Goal: Transaction & Acquisition: Purchase product/service

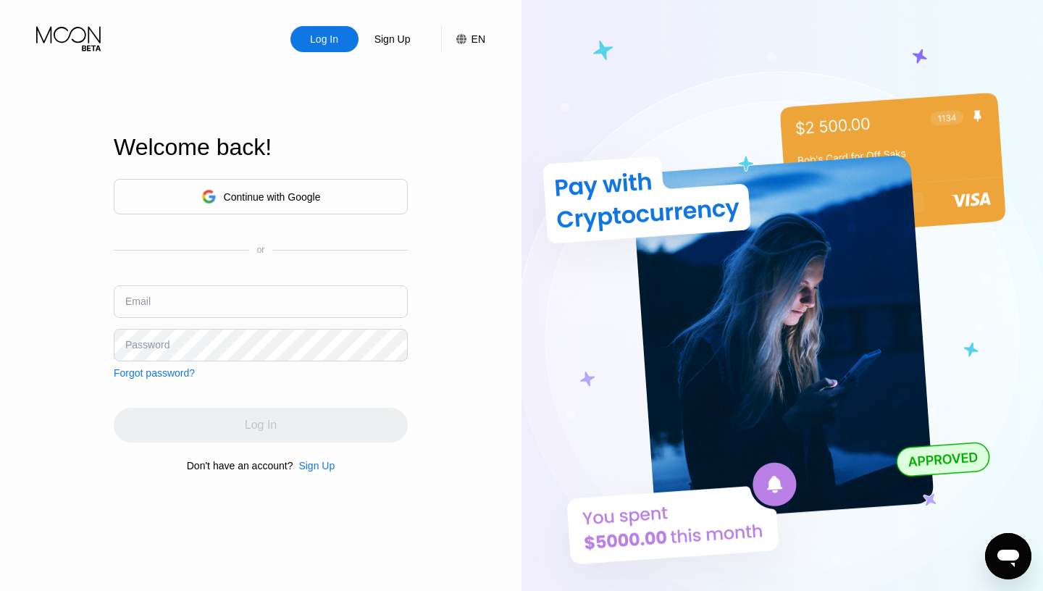
type input "srw0471@gmail.com"
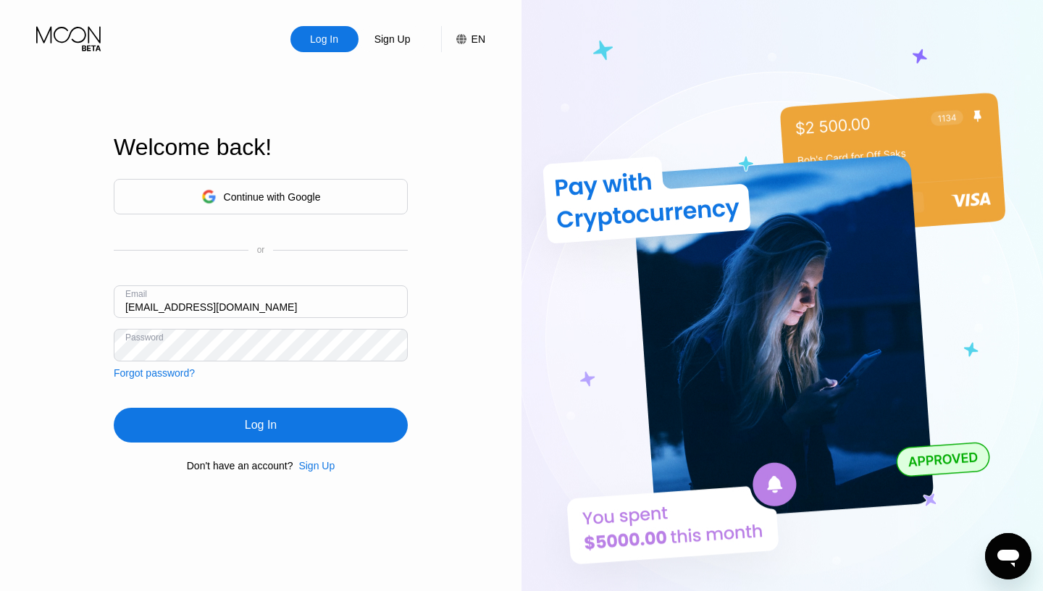
click at [301, 432] on div "Log In" at bounding box center [261, 425] width 294 height 35
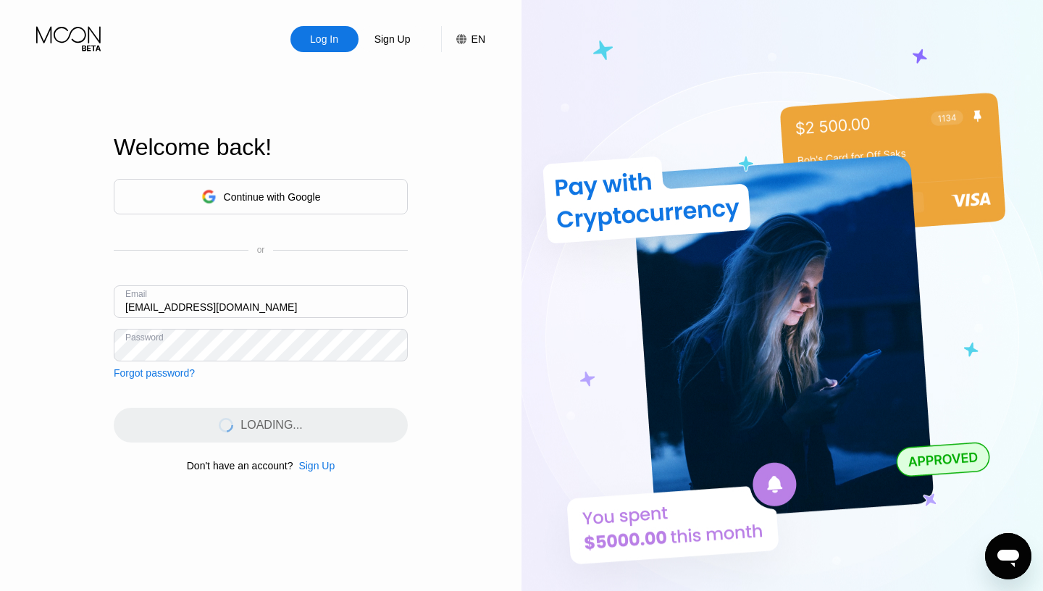
click at [252, 193] on div "Continue with Google" at bounding box center [272, 197] width 97 height 12
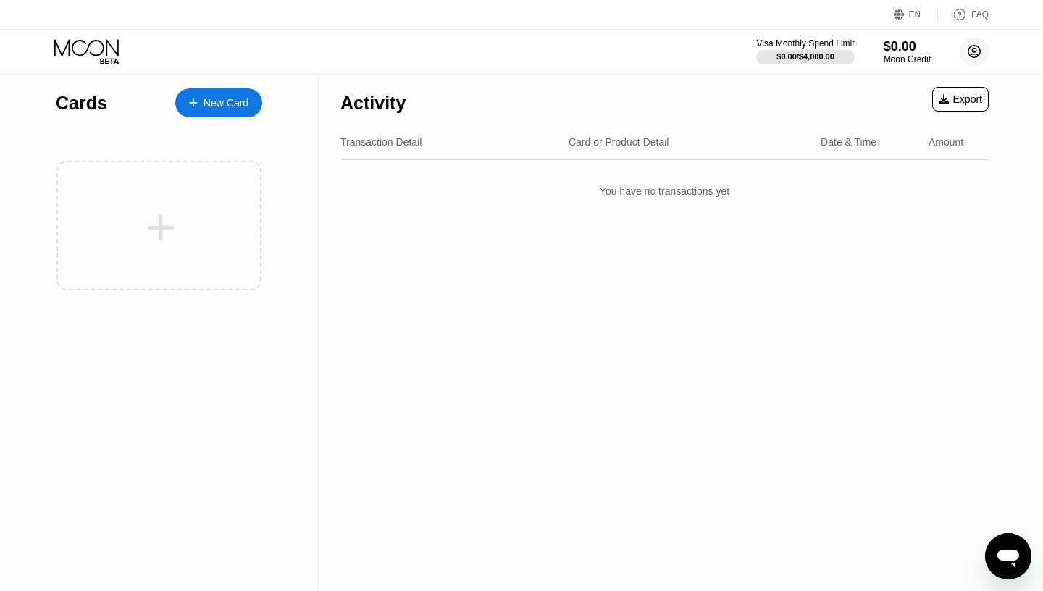
click at [967, 58] on circle at bounding box center [974, 51] width 29 height 29
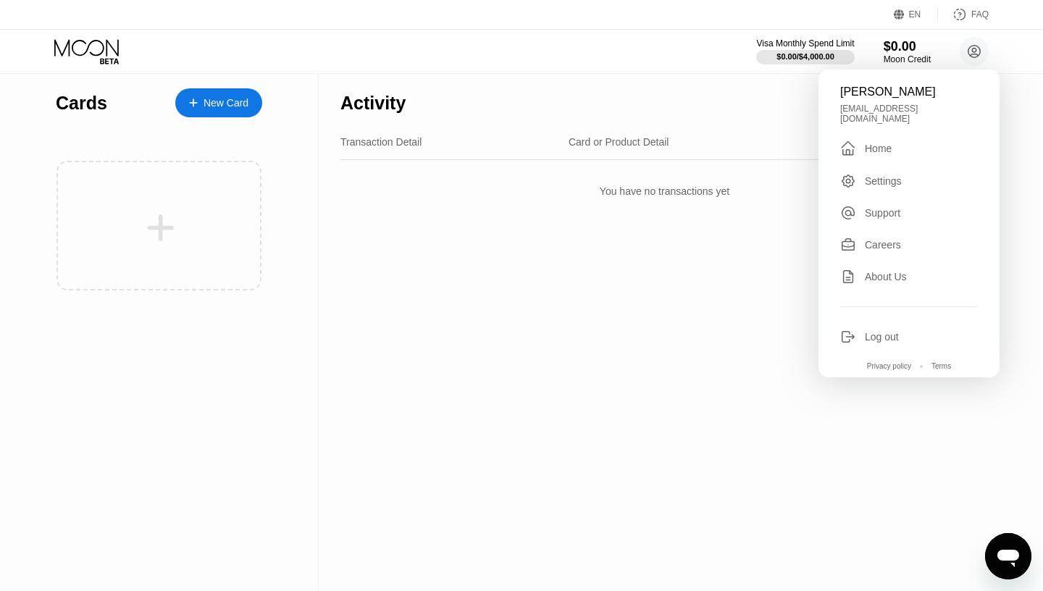
click at [869, 177] on div "Settings" at bounding box center [883, 181] width 37 height 12
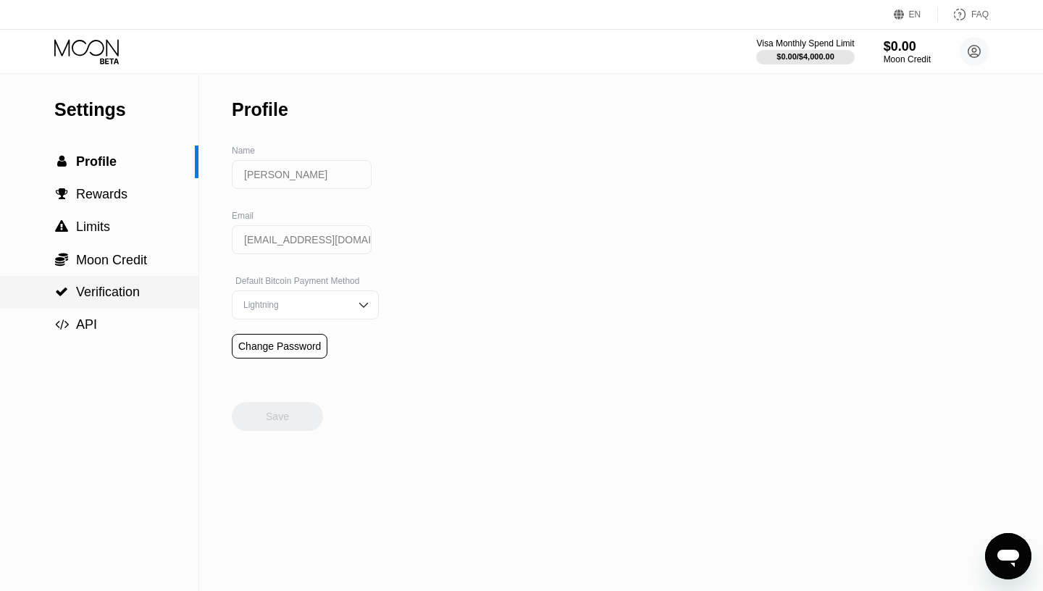
click at [117, 296] on span "Verification" at bounding box center [108, 292] width 64 height 14
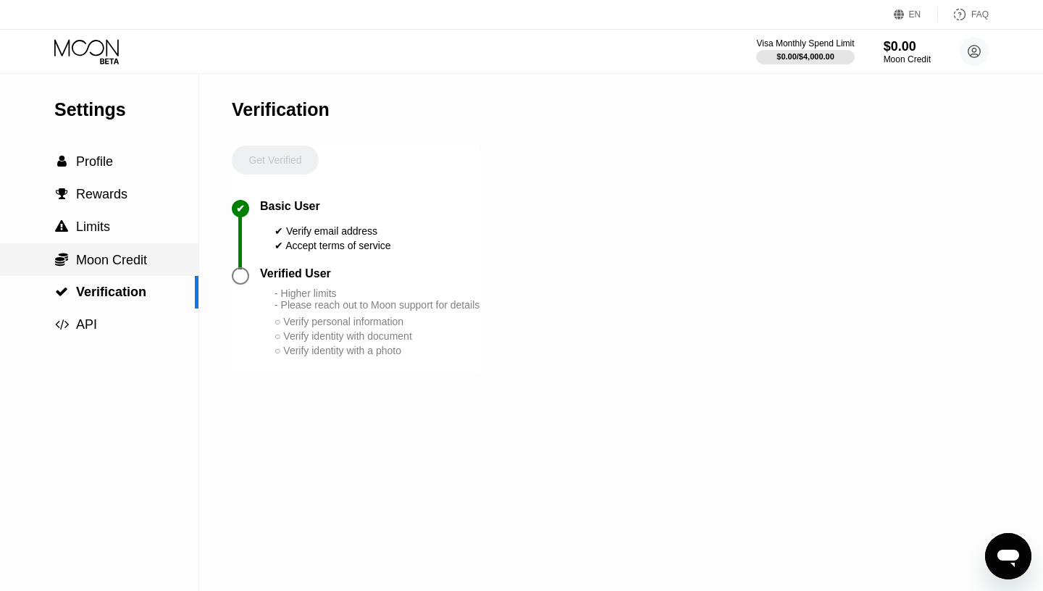
click at [100, 248] on div " Moon Credit" at bounding box center [99, 259] width 198 height 33
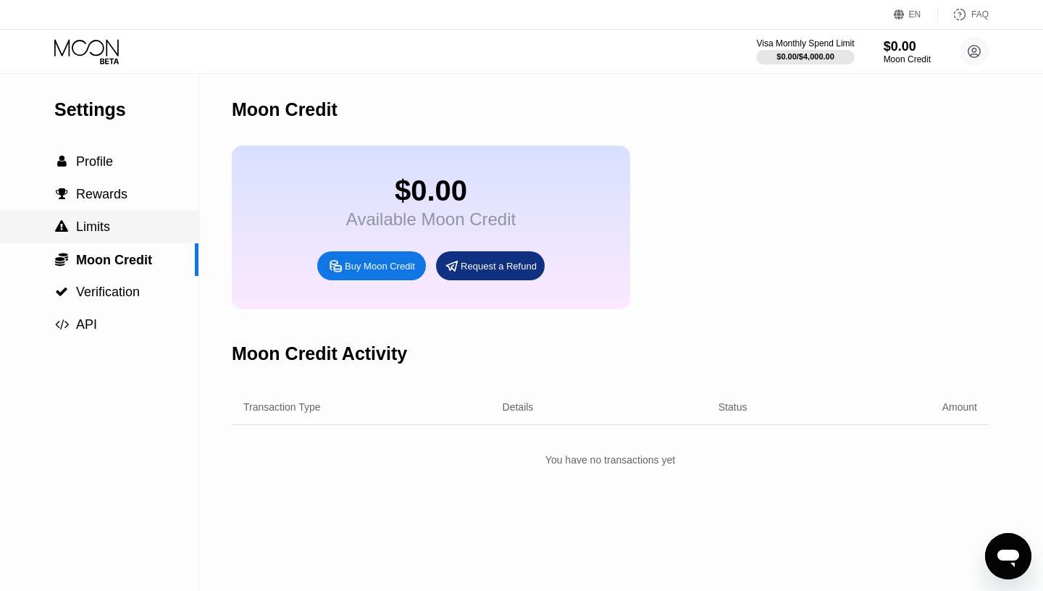
click at [101, 222] on span "Limits" at bounding box center [93, 226] width 34 height 14
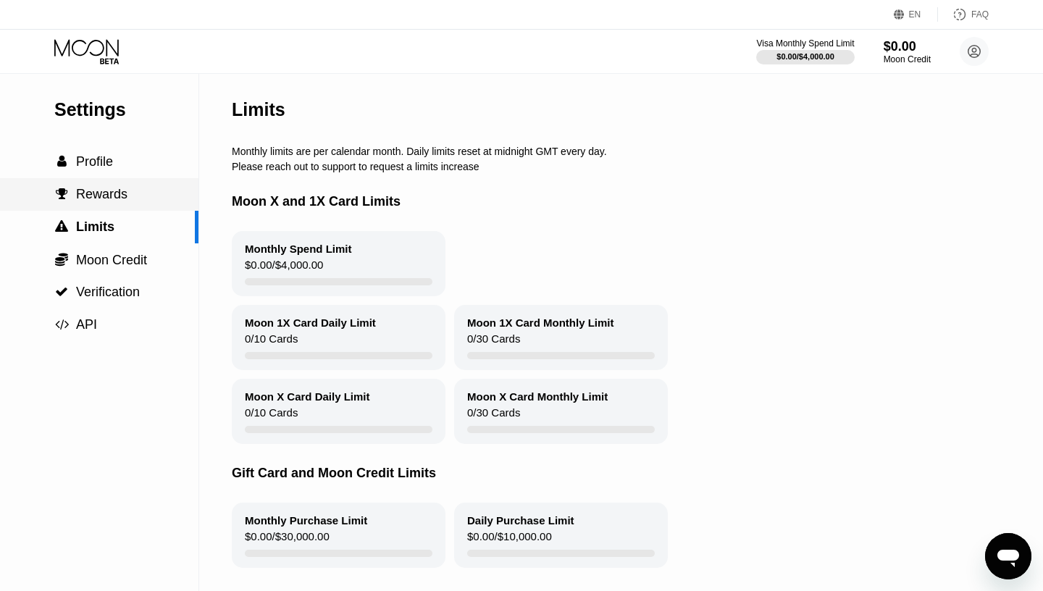
click at [98, 193] on span "Rewards" at bounding box center [101, 194] width 51 height 14
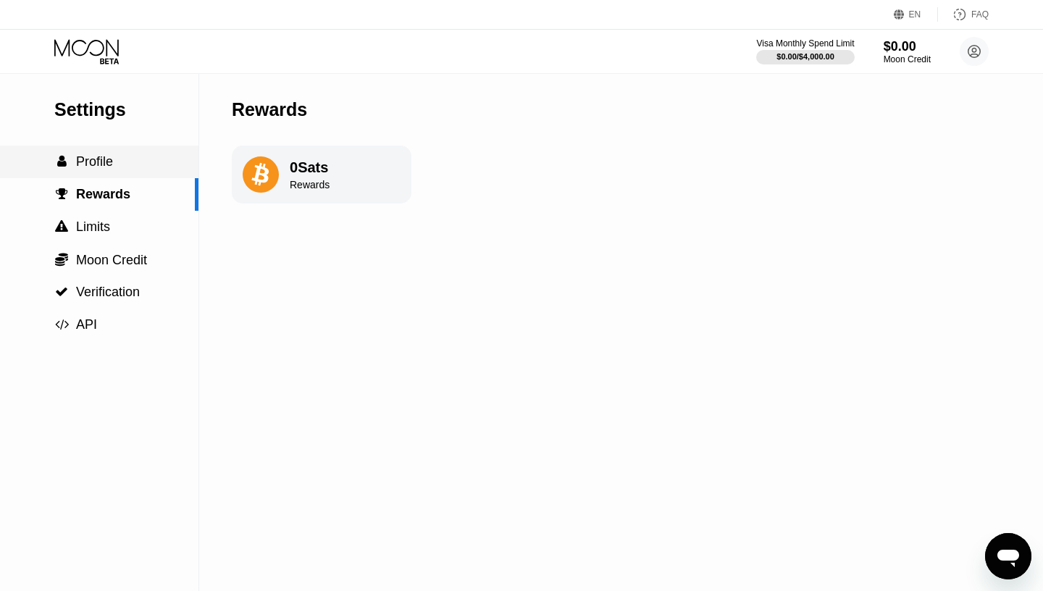
click at [96, 156] on span "Profile" at bounding box center [94, 161] width 37 height 14
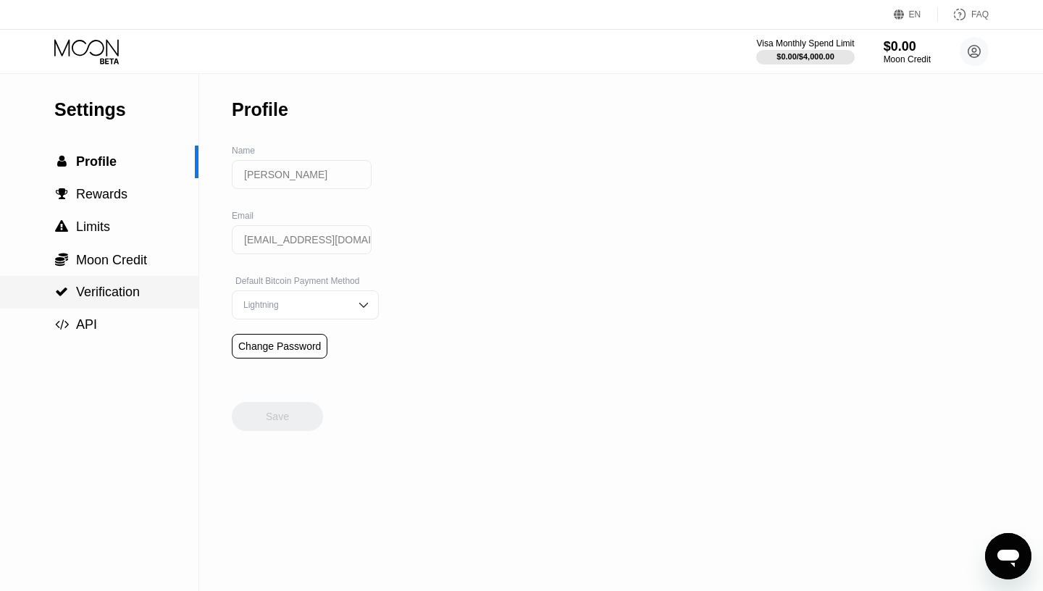
click at [100, 296] on span "Verification" at bounding box center [108, 292] width 64 height 14
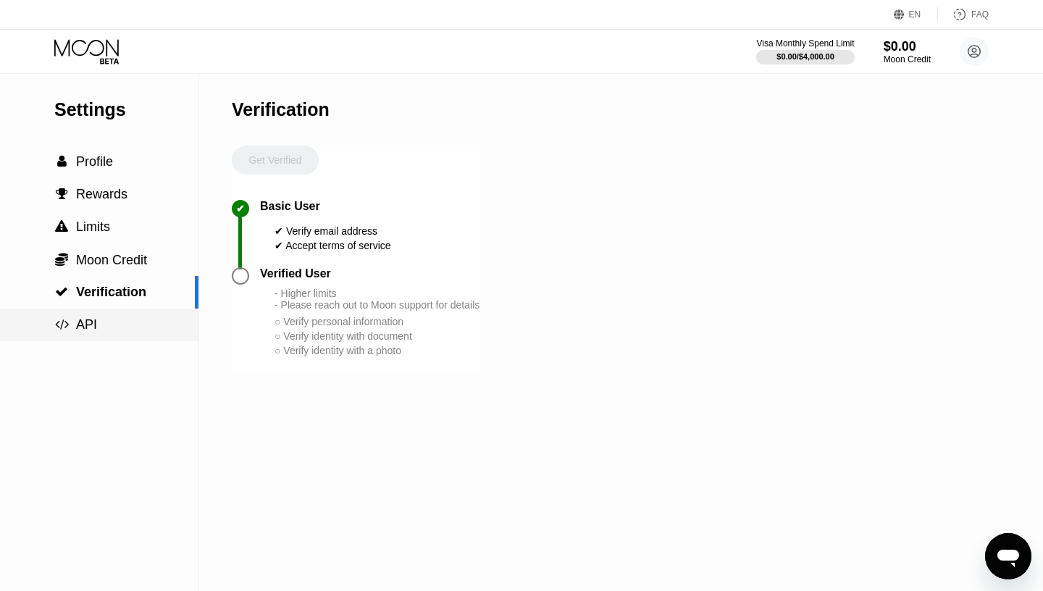
click at [90, 326] on span "API" at bounding box center [86, 324] width 21 height 14
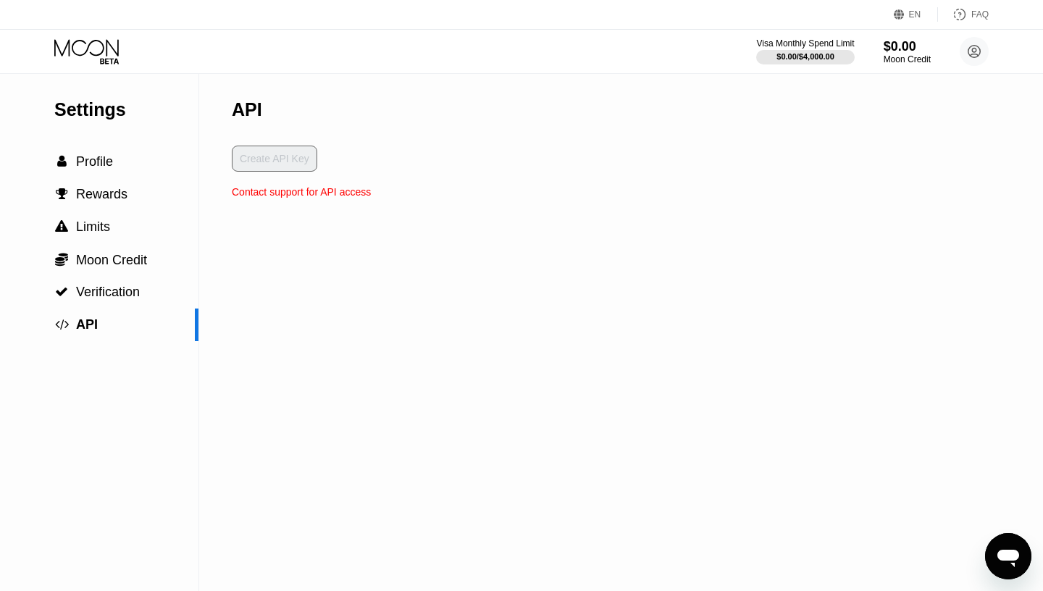
click at [801, 150] on div "Settings  Profile  Rewards  Limits  Moon Credit  Verification  API API Cr…" at bounding box center [521, 332] width 1043 height 517
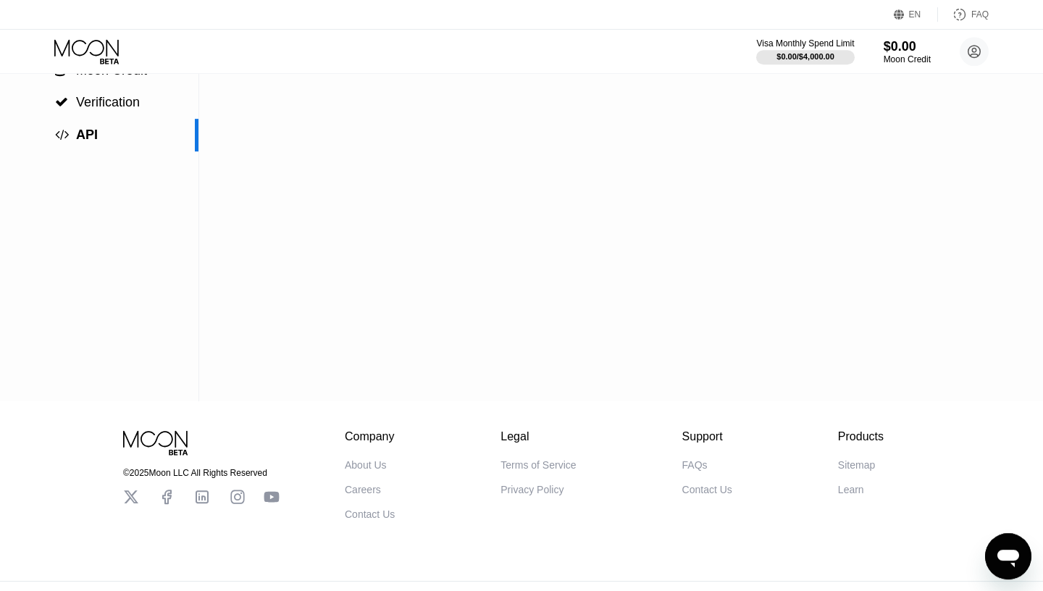
scroll to position [180, 0]
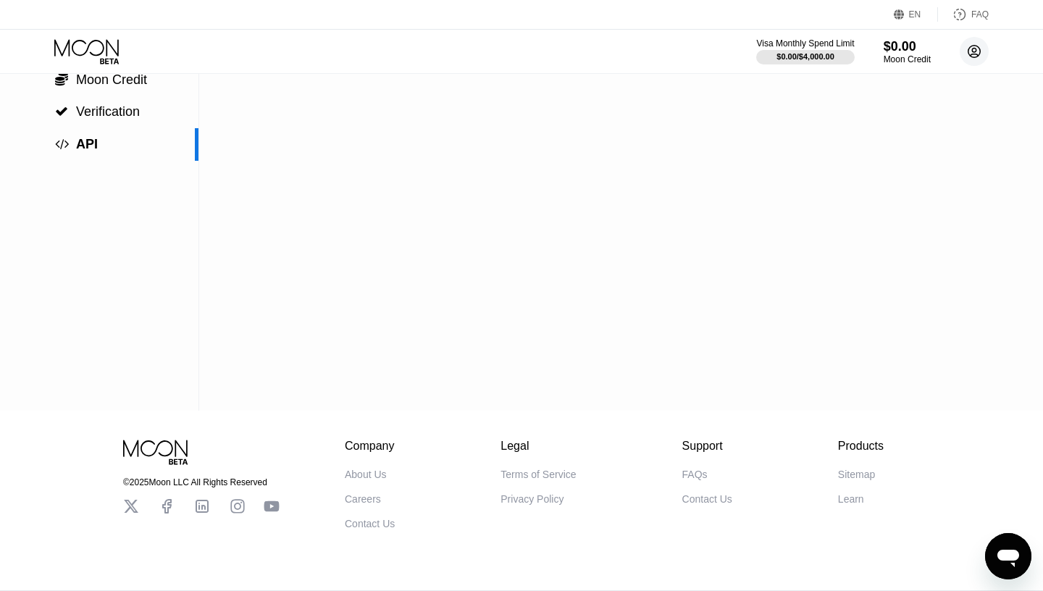
click at [976, 49] on icon at bounding box center [975, 52] width 8 height 8
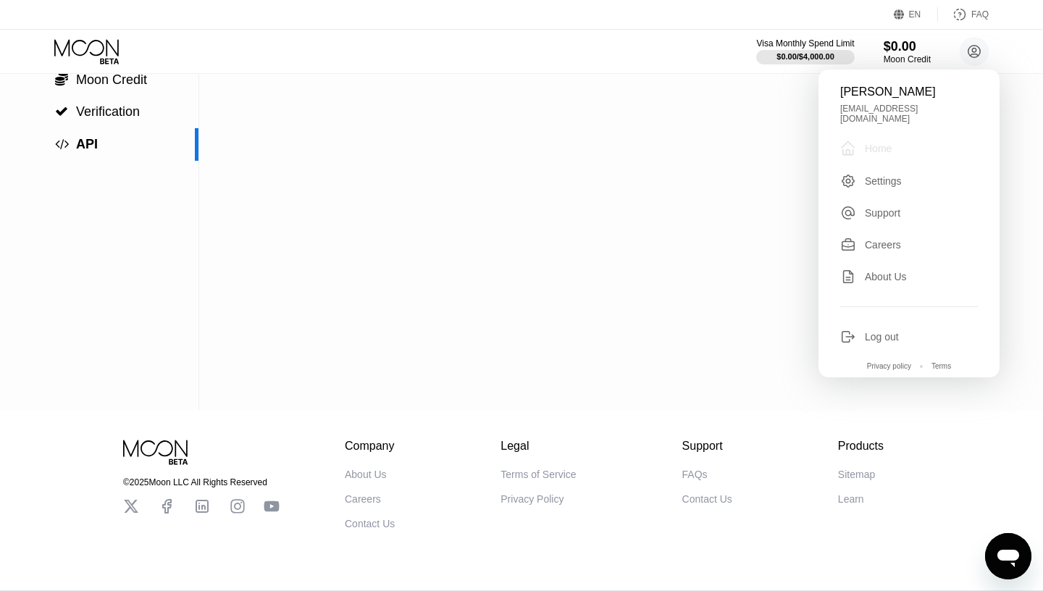
click at [855, 143] on div "" at bounding box center [848, 148] width 16 height 17
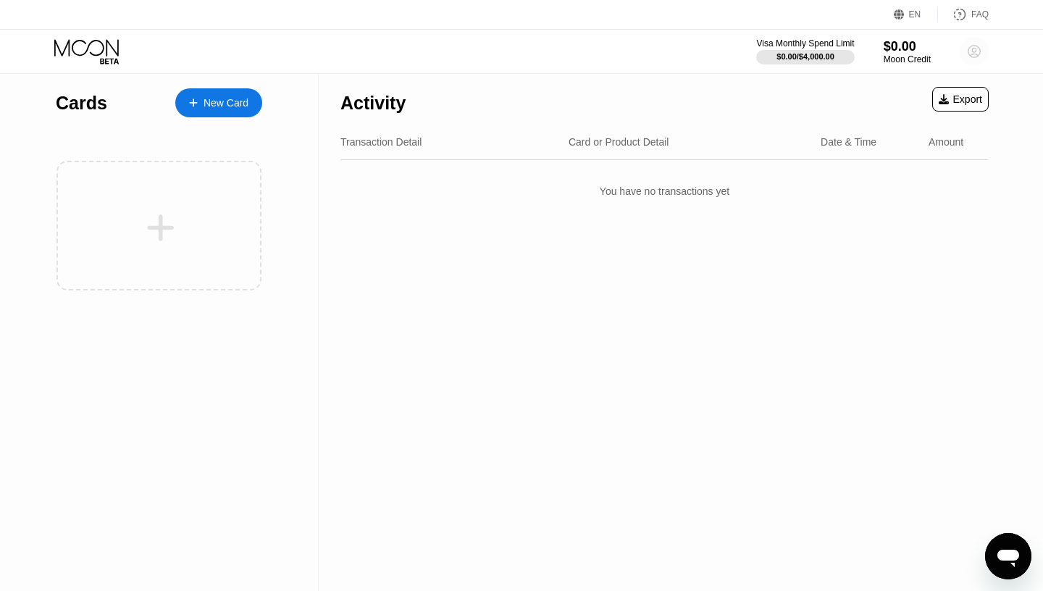
click at [977, 57] on circle at bounding box center [974, 51] width 29 height 29
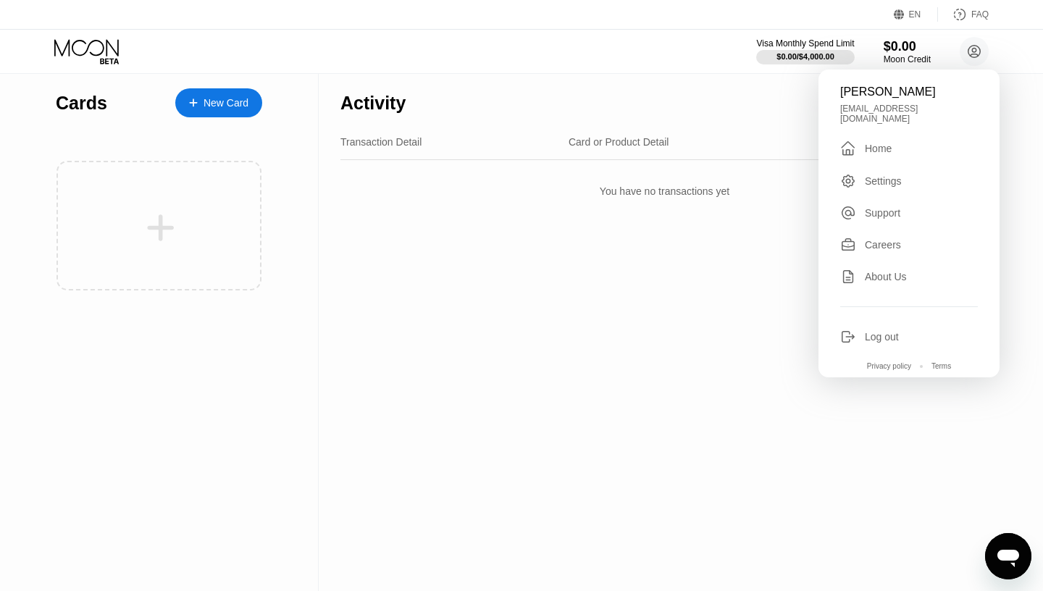
click at [904, 176] on div "Settings" at bounding box center [909, 181] width 138 height 16
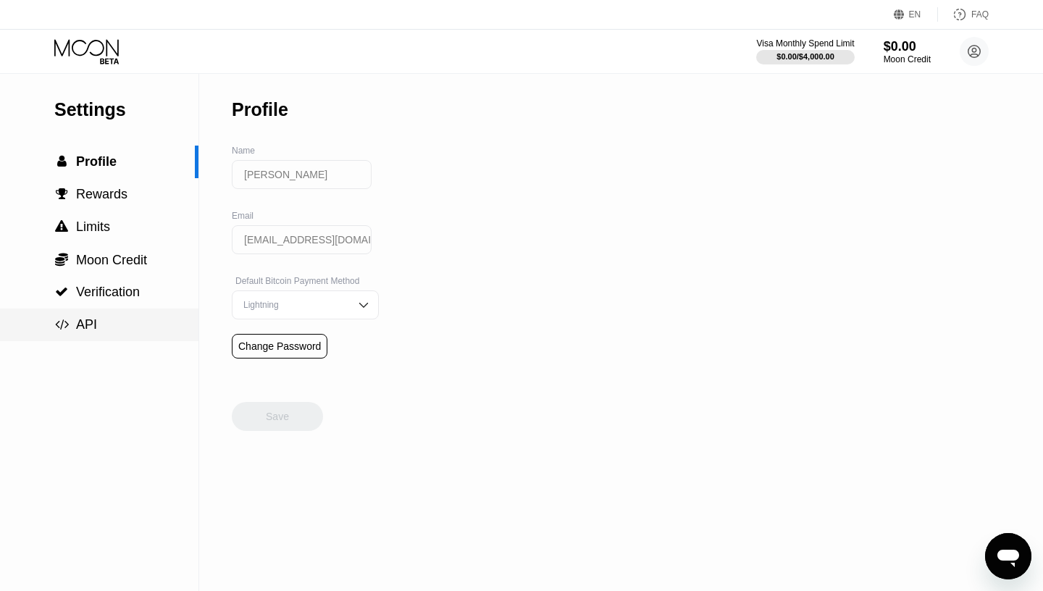
click at [99, 329] on div " API" at bounding box center [99, 324] width 198 height 15
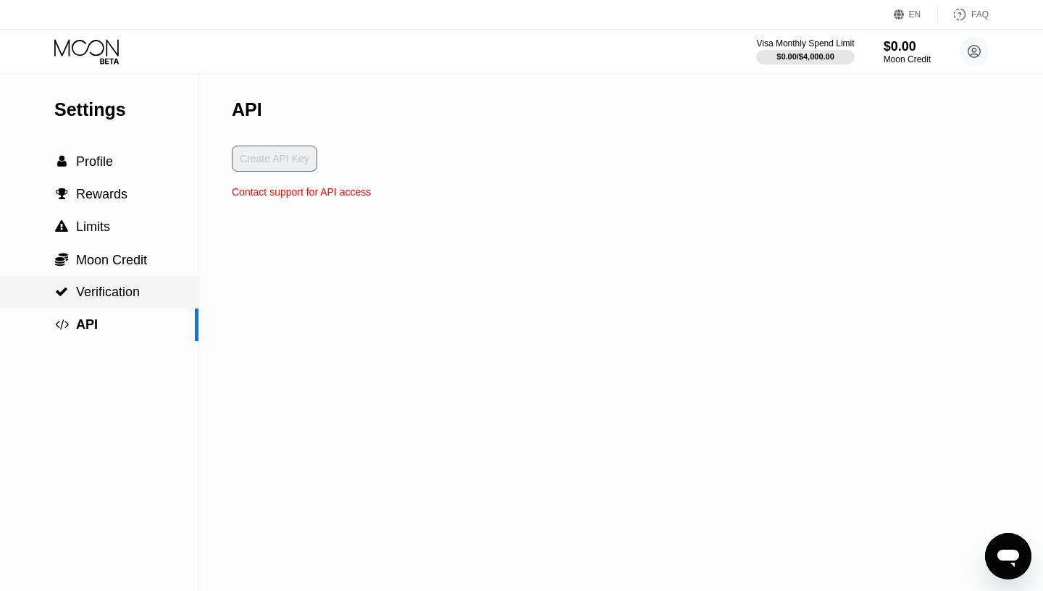
click at [106, 302] on div " Verification" at bounding box center [99, 292] width 198 height 33
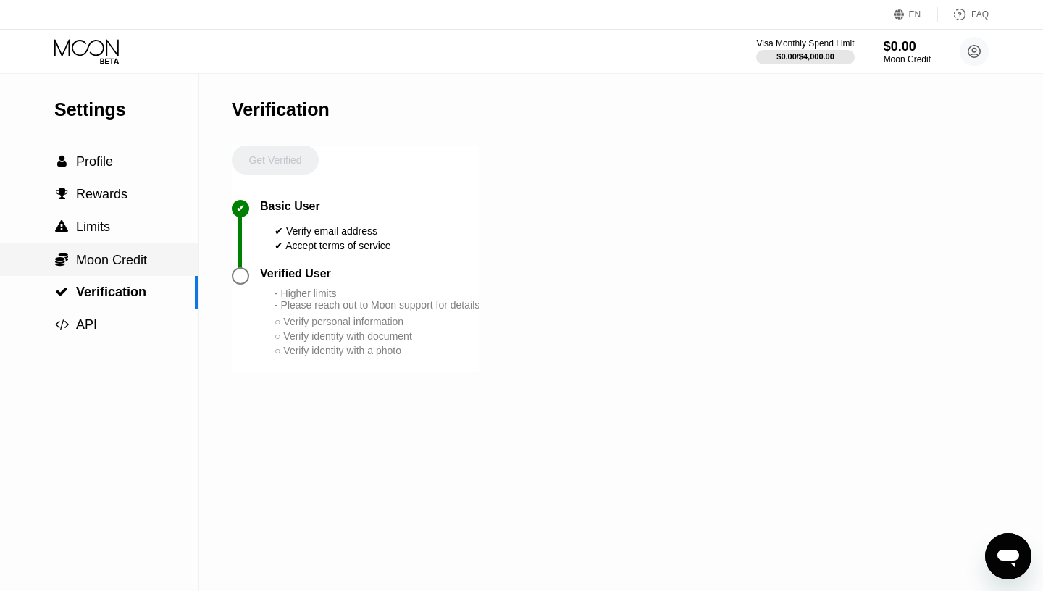
click at [133, 253] on span "Moon Credit" at bounding box center [111, 260] width 71 height 14
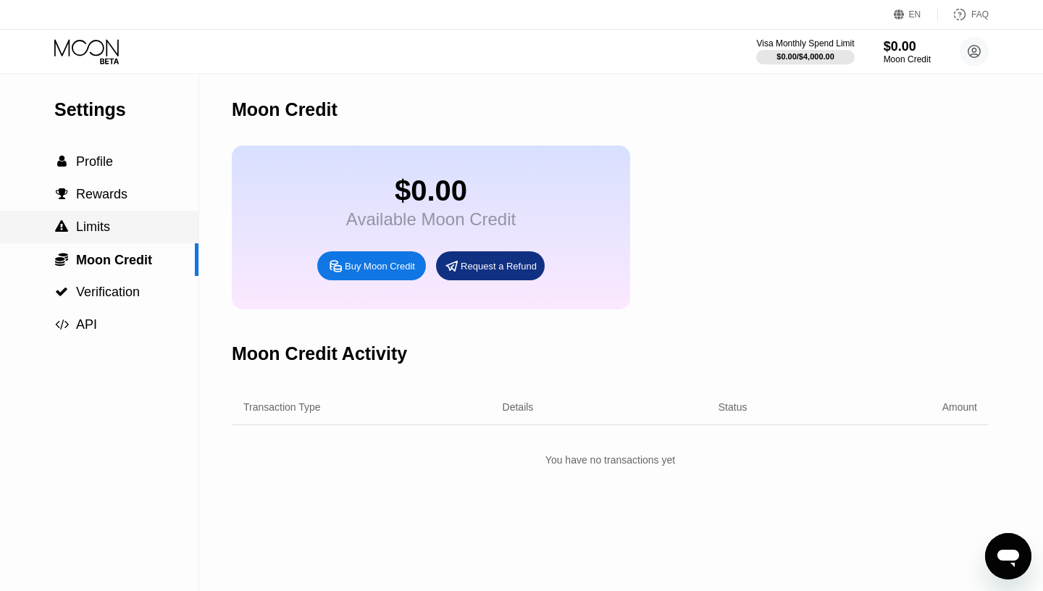
click at [128, 226] on div " Limits" at bounding box center [99, 226] width 198 height 15
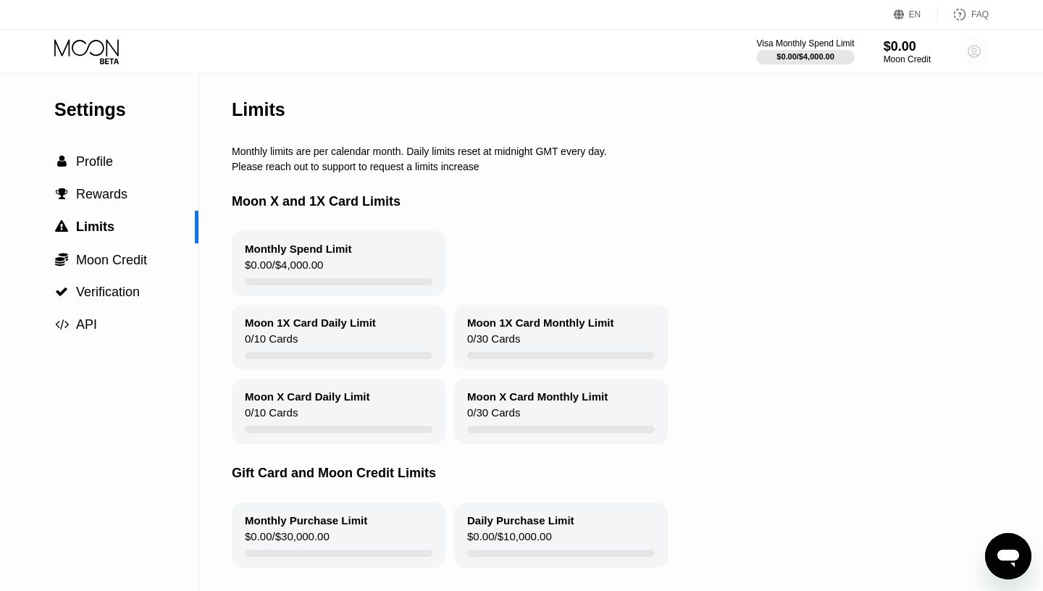
click at [967, 53] on circle at bounding box center [974, 51] width 29 height 29
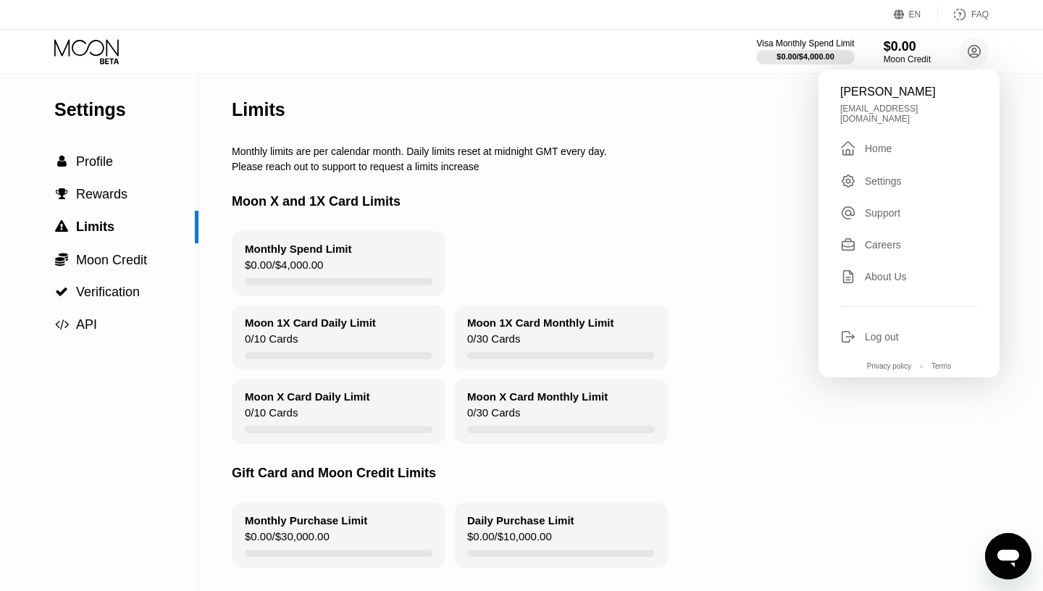
click at [874, 331] on div "Log out" at bounding box center [882, 337] width 34 height 12
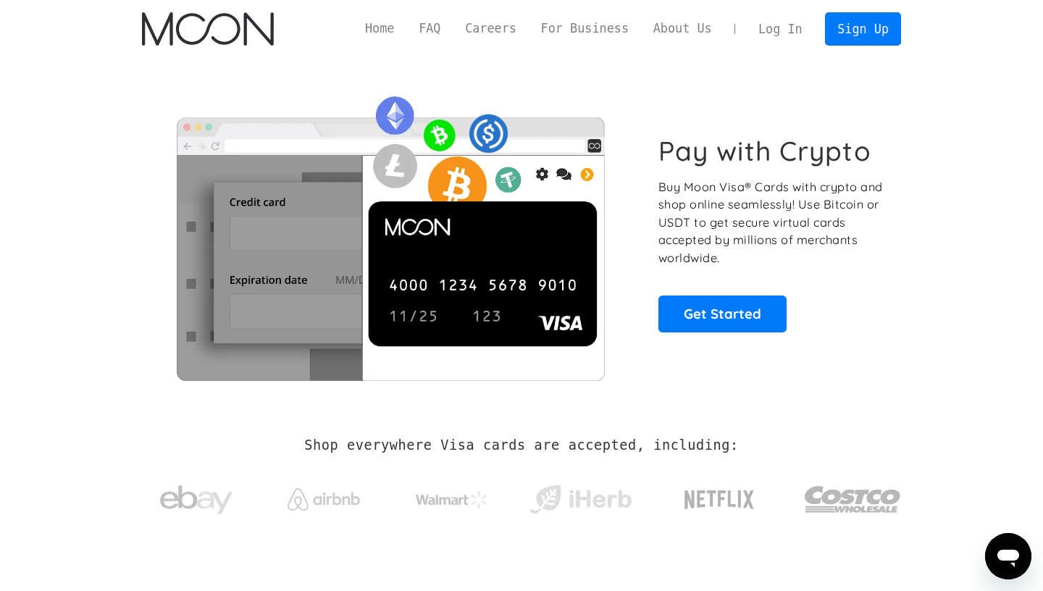
click at [790, 34] on link "Log In" at bounding box center [780, 29] width 68 height 32
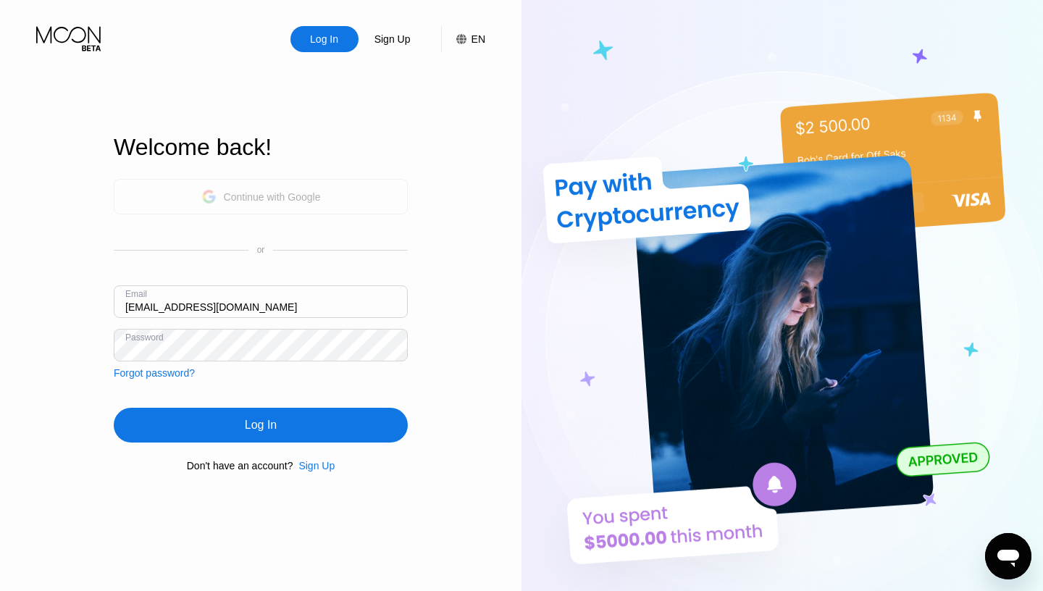
click at [325, 197] on div "Continue with Google" at bounding box center [261, 196] width 294 height 35
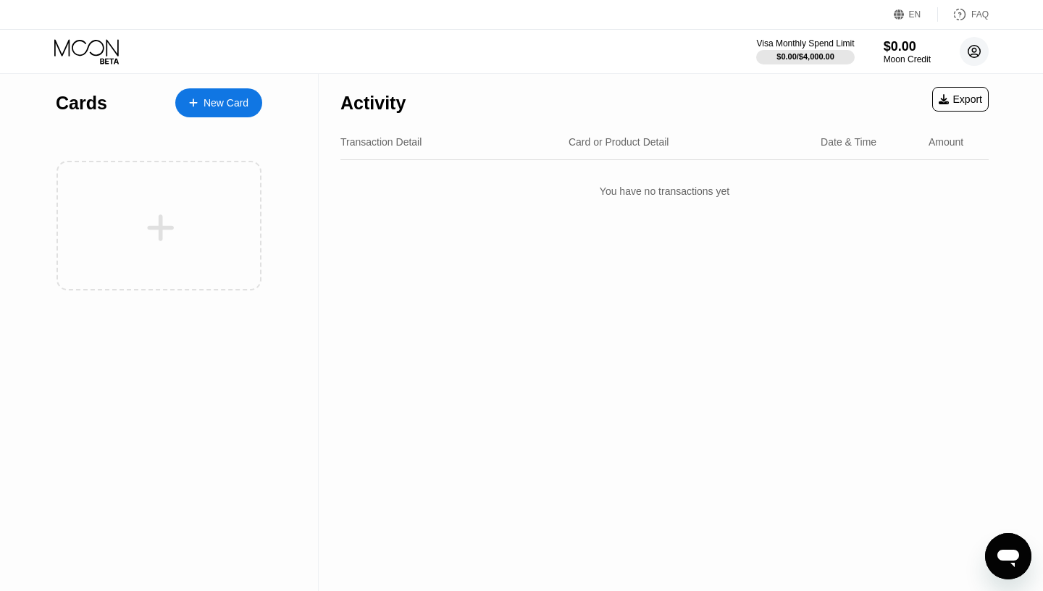
click at [972, 57] on circle at bounding box center [974, 51] width 29 height 29
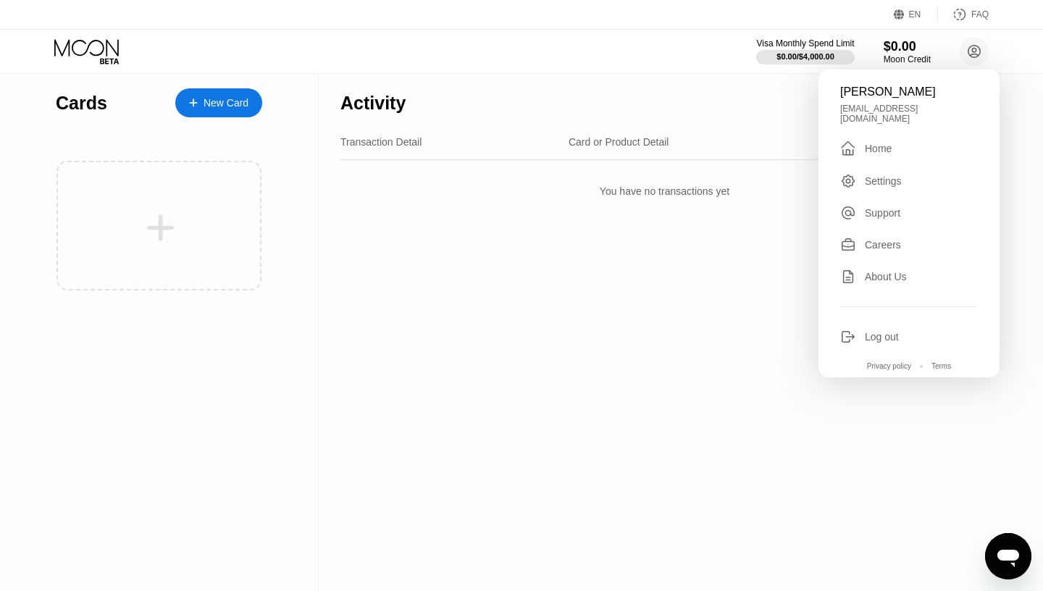
click at [869, 331] on div "Log out" at bounding box center [882, 337] width 34 height 12
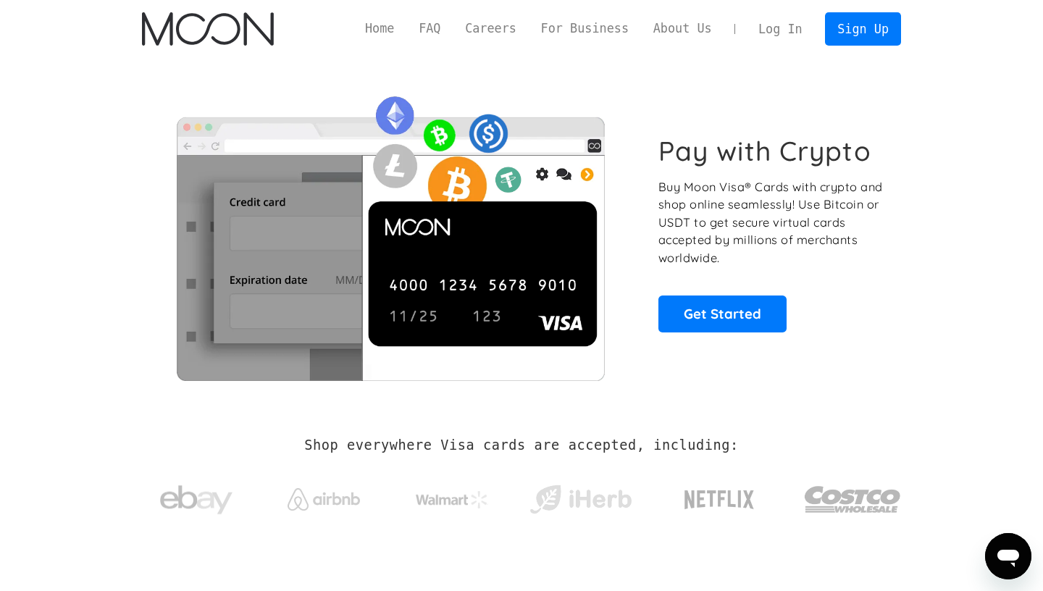
click at [784, 35] on link "Log In" at bounding box center [780, 29] width 68 height 32
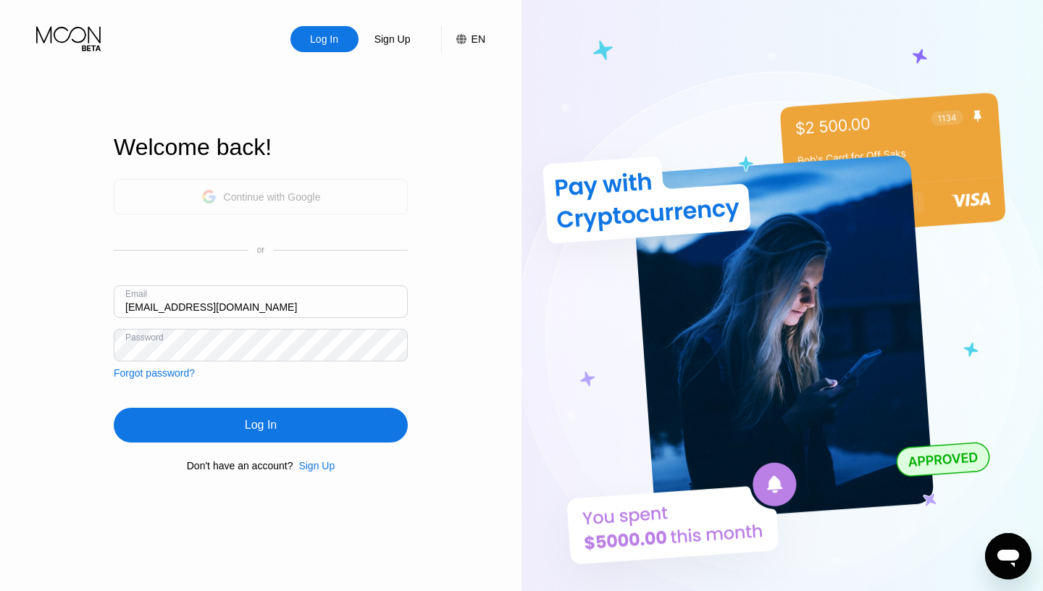
click at [293, 200] on div "Continue with Google" at bounding box center [272, 197] width 97 height 12
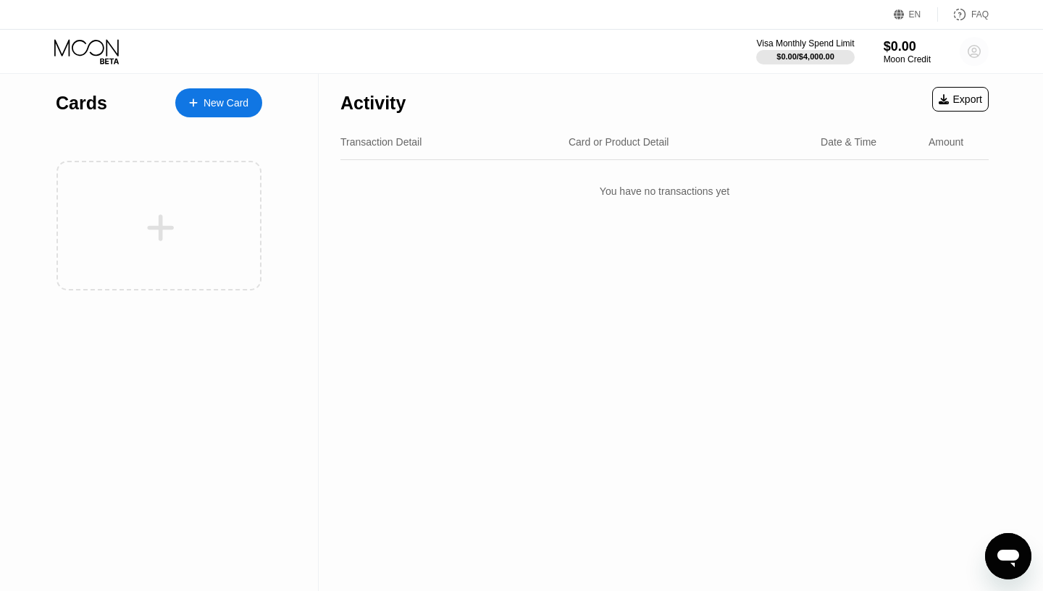
click at [975, 39] on circle at bounding box center [974, 51] width 29 height 29
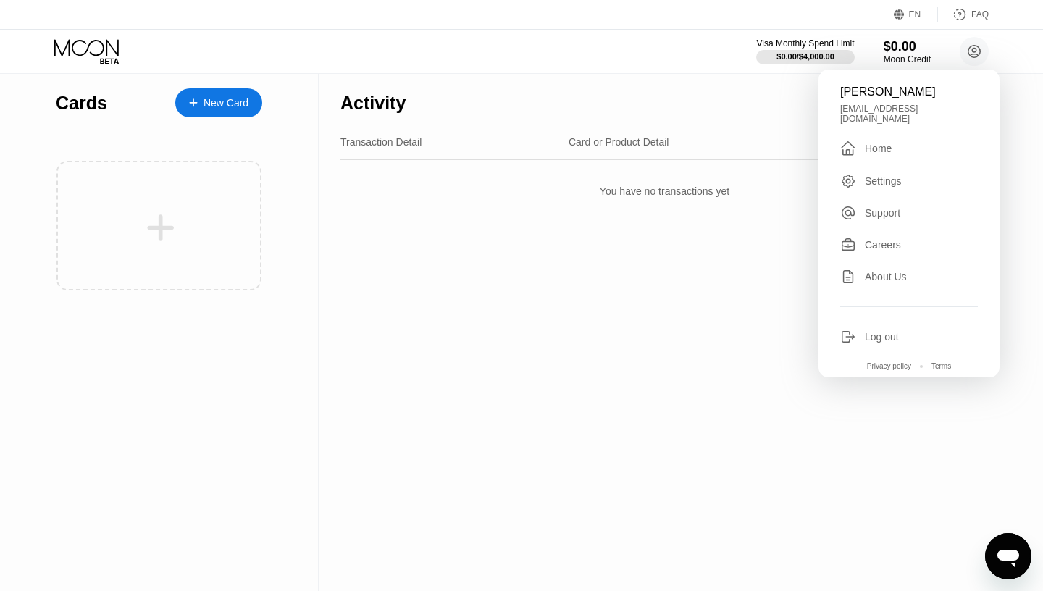
click at [862, 207] on div "Support" at bounding box center [909, 213] width 138 height 16
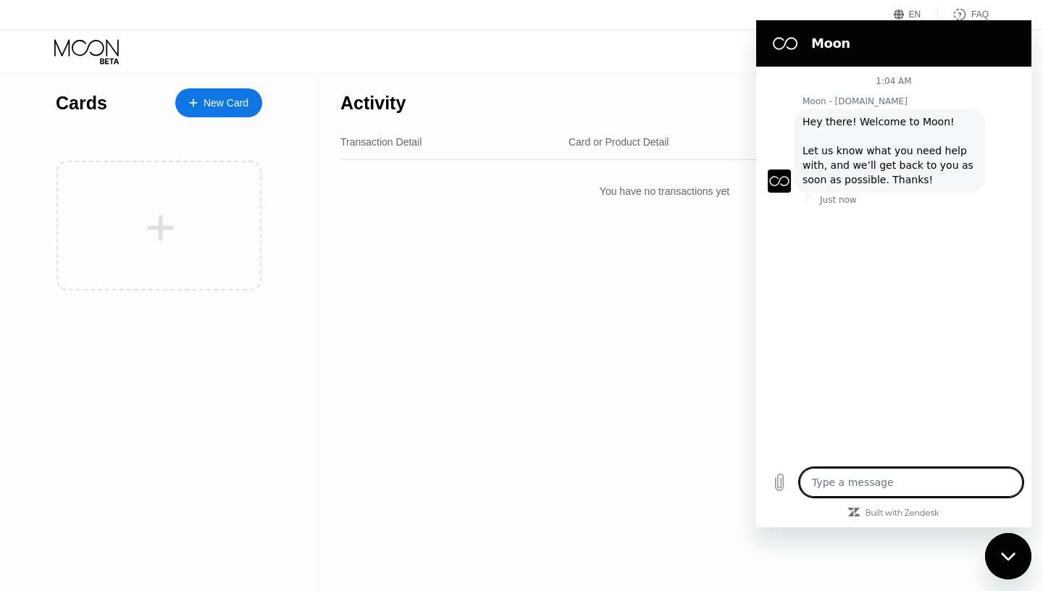
type textarea "x"
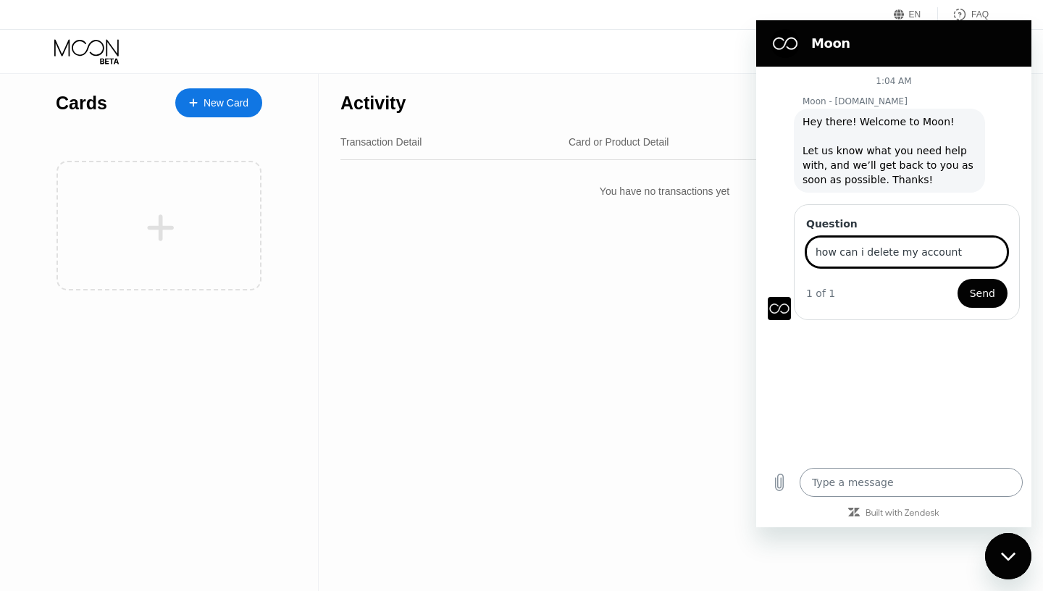
type input "how can i delete my account"
click at [958, 279] on button "Send" at bounding box center [983, 293] width 50 height 29
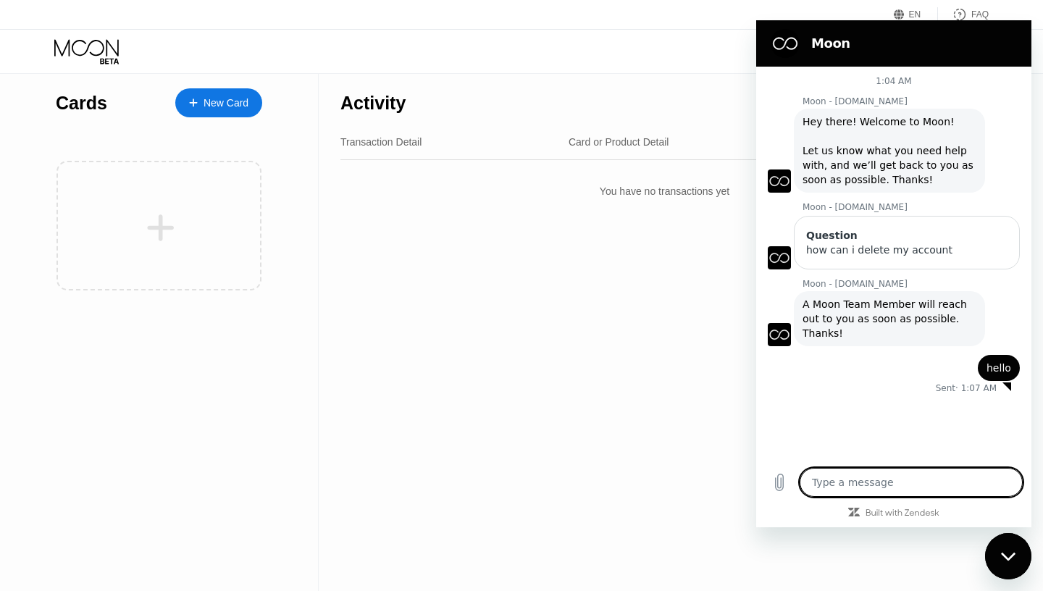
type textarea "x"
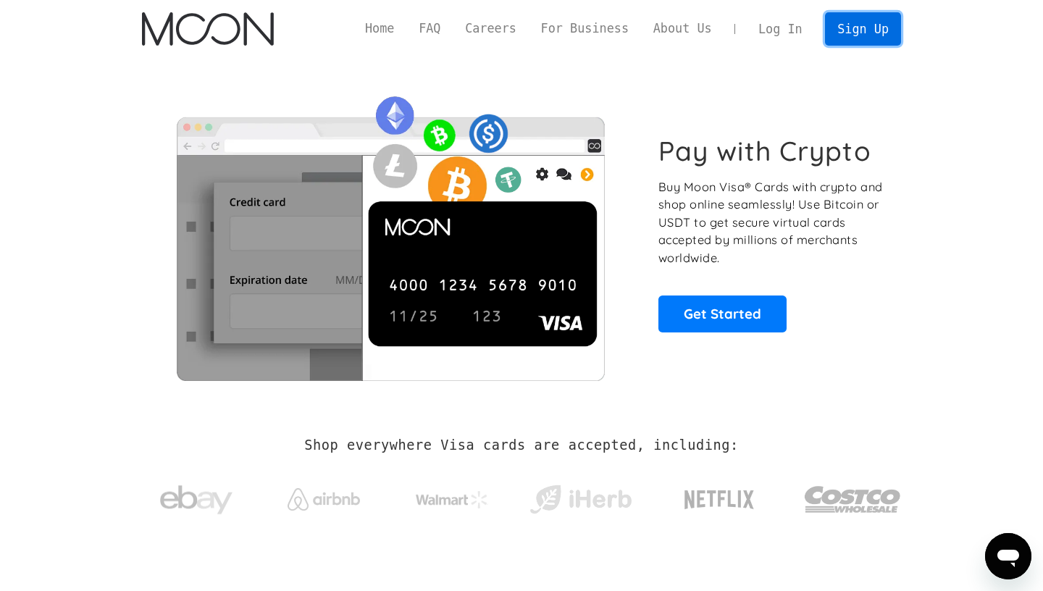
click at [865, 20] on link "Sign Up" at bounding box center [862, 28] width 75 height 33
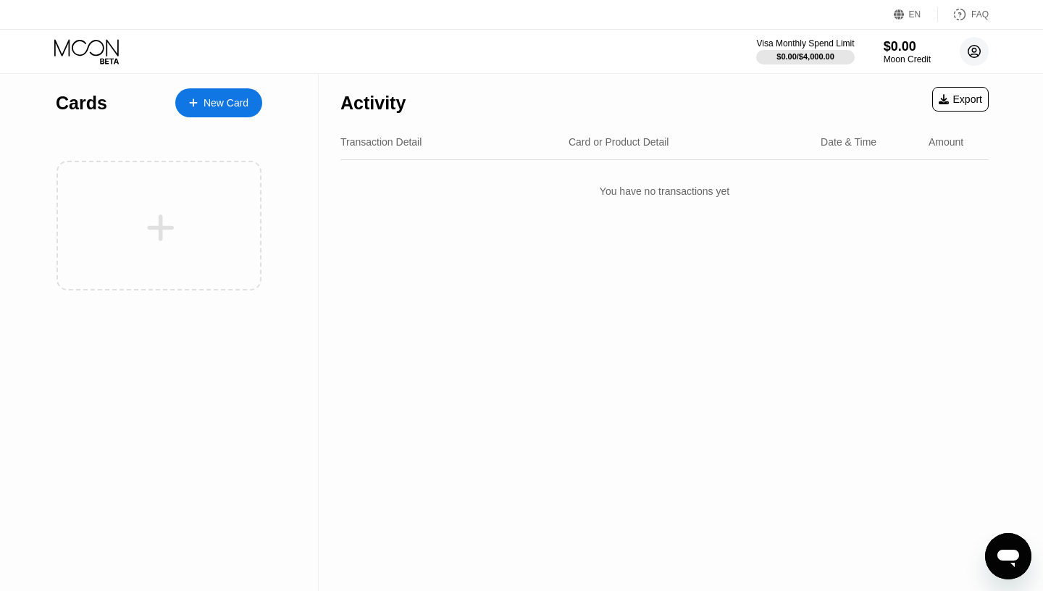
click at [966, 51] on circle at bounding box center [974, 51] width 29 height 29
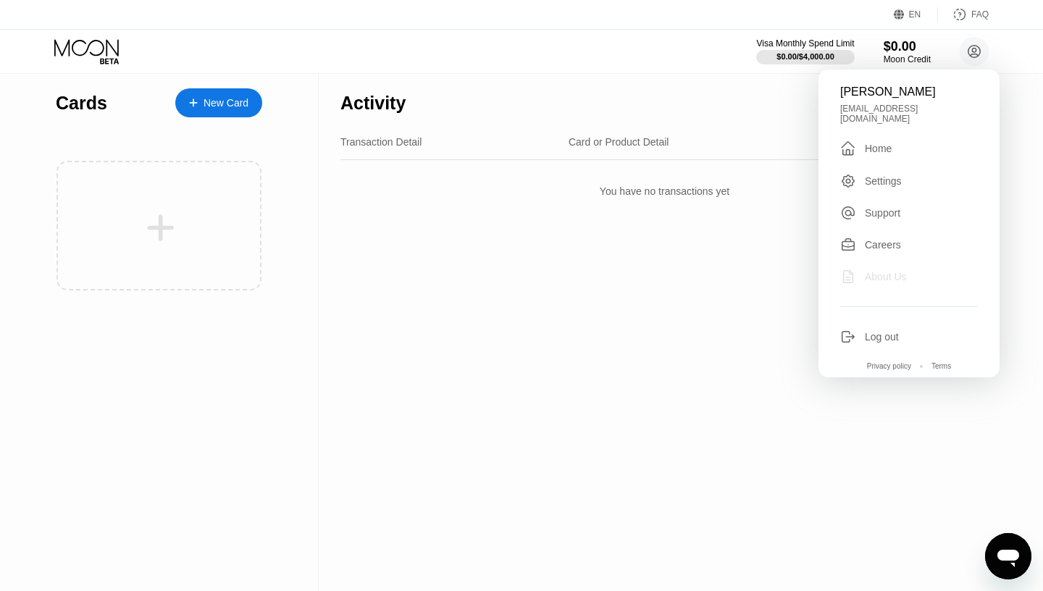
click at [878, 271] on div "About Us" at bounding box center [886, 277] width 42 height 12
click at [848, 329] on icon at bounding box center [848, 337] width 16 height 16
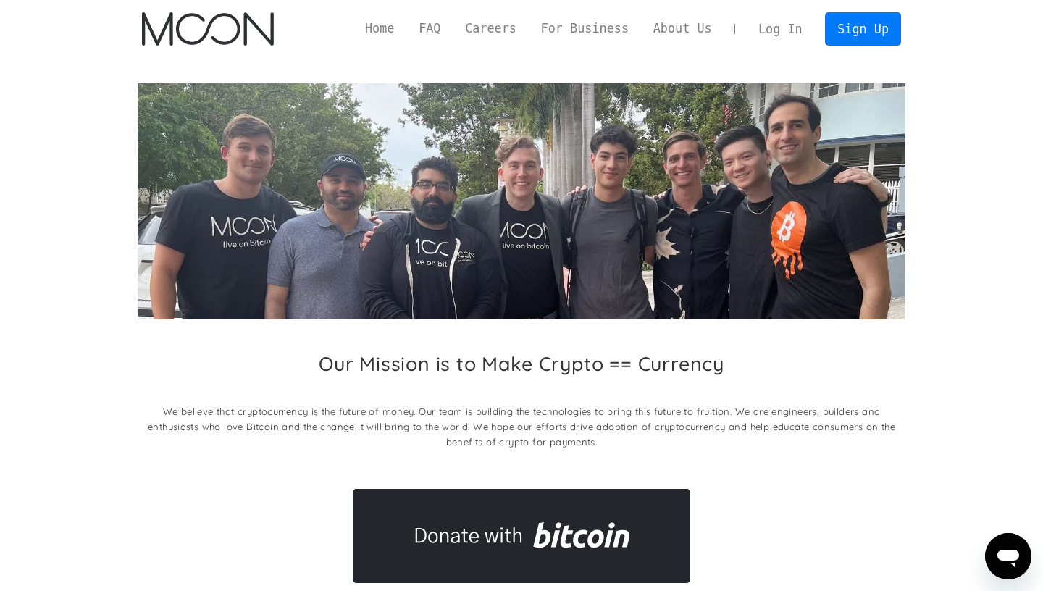
click at [779, 42] on link "Log In" at bounding box center [780, 29] width 68 height 32
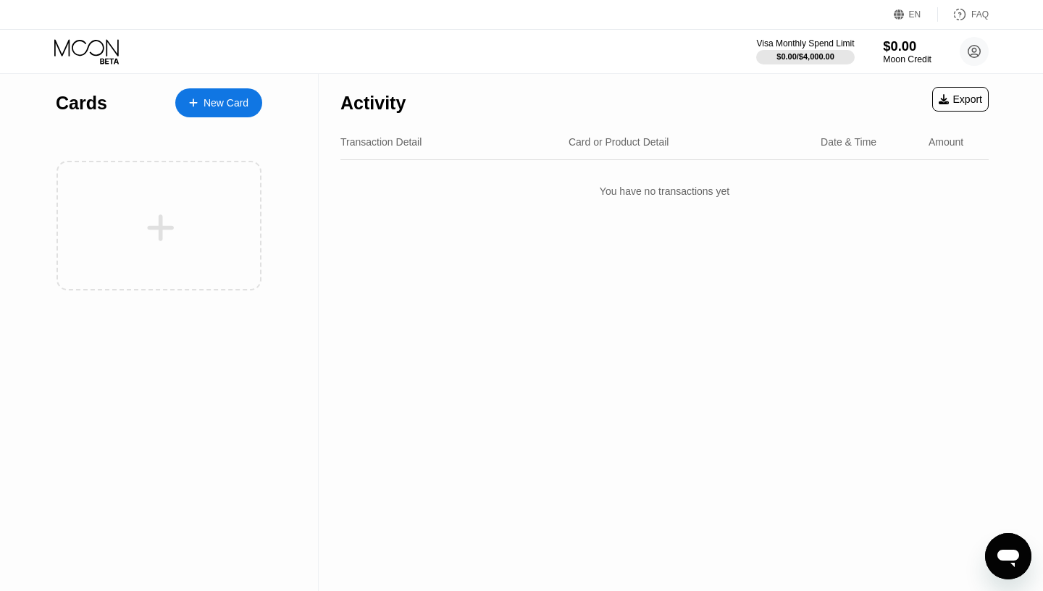
click at [905, 53] on div "$0.00" at bounding box center [907, 45] width 49 height 15
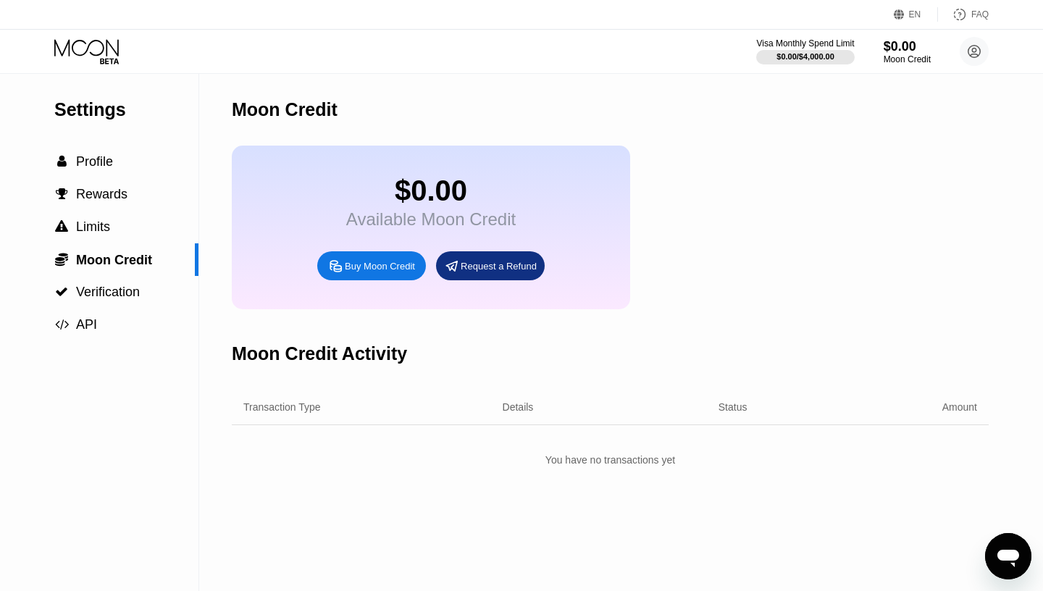
click at [971, 17] on div "FAQ" at bounding box center [963, 14] width 51 height 14
click at [982, 52] on circle at bounding box center [974, 51] width 29 height 29
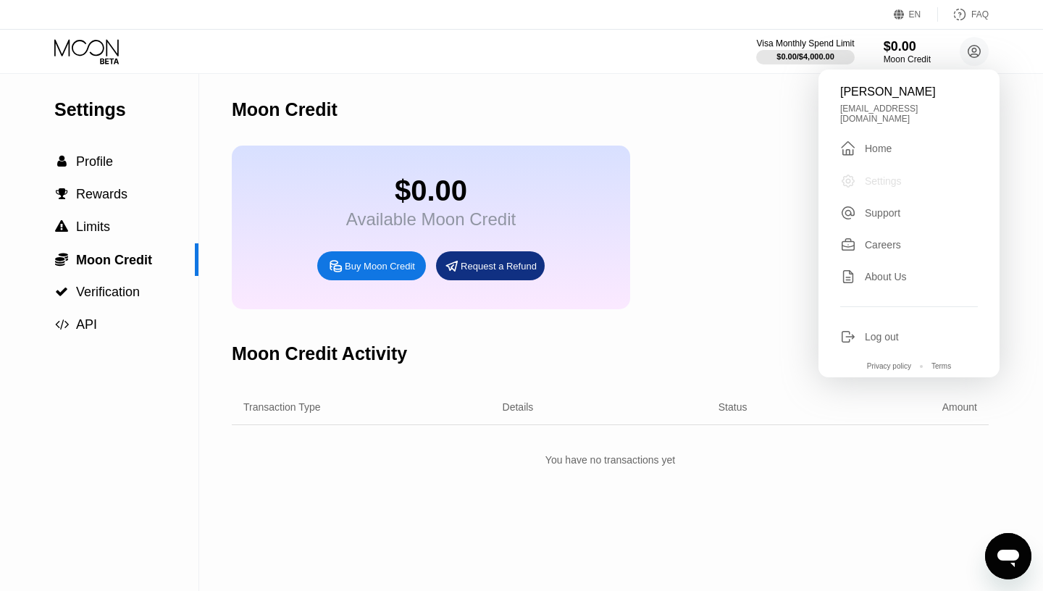
click at [888, 176] on div "Settings" at bounding box center [883, 181] width 37 height 12
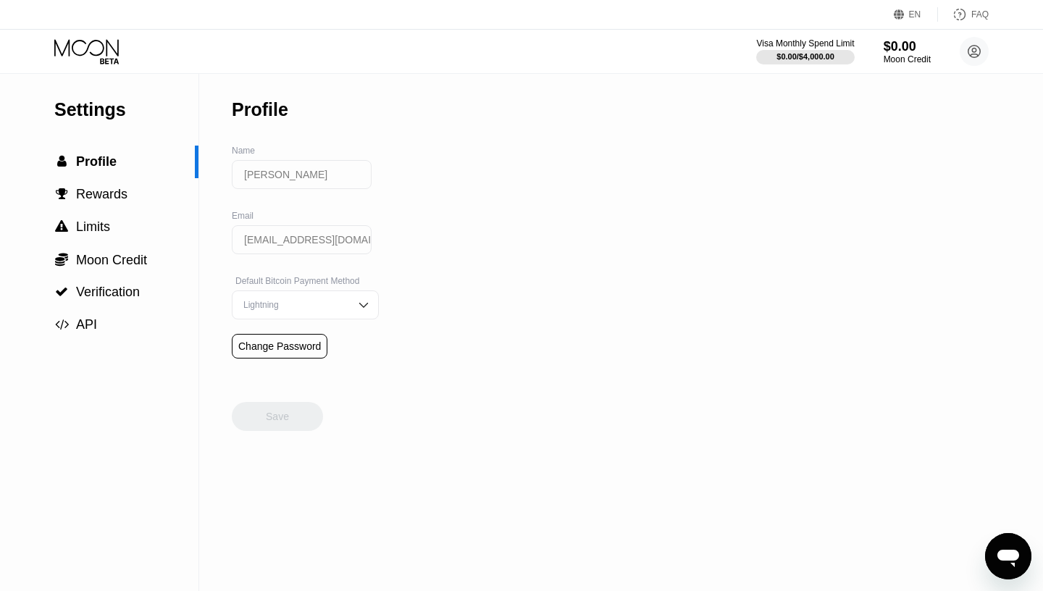
click at [326, 248] on input "[EMAIL_ADDRESS][DOMAIN_NAME]" at bounding box center [302, 239] width 140 height 29
click at [324, 244] on input "brackenbonnie12@gmail.com" at bounding box center [302, 239] width 140 height 29
click at [321, 239] on input "brackenbonnie12@gmail.com" at bounding box center [302, 239] width 140 height 29
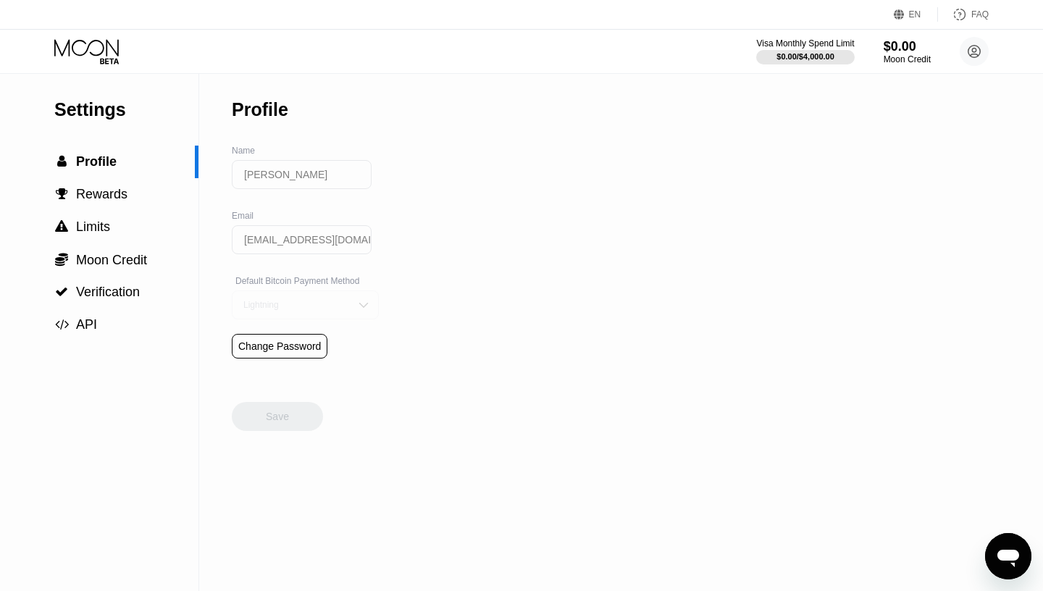
click at [369, 315] on div "Lightning" at bounding box center [305, 304] width 147 height 29
click at [477, 326] on div "Settings  Profile  Rewards  Limits  Moon Credit  Verification  API Profil…" at bounding box center [521, 332] width 1043 height 517
click at [979, 47] on icon at bounding box center [974, 52] width 12 height 12
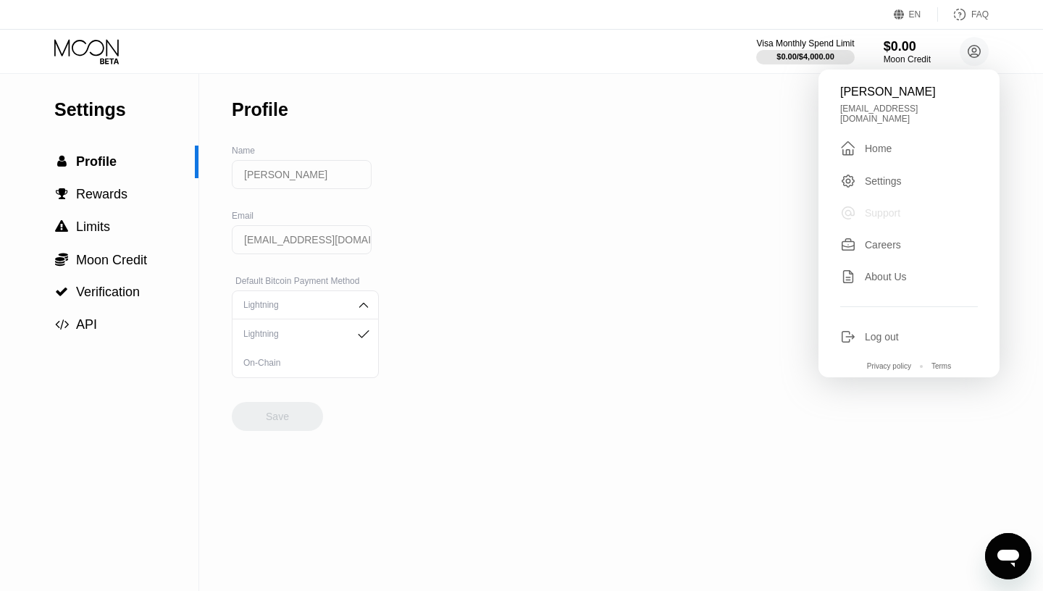
click at [879, 207] on div "Support" at bounding box center [882, 213] width 35 height 12
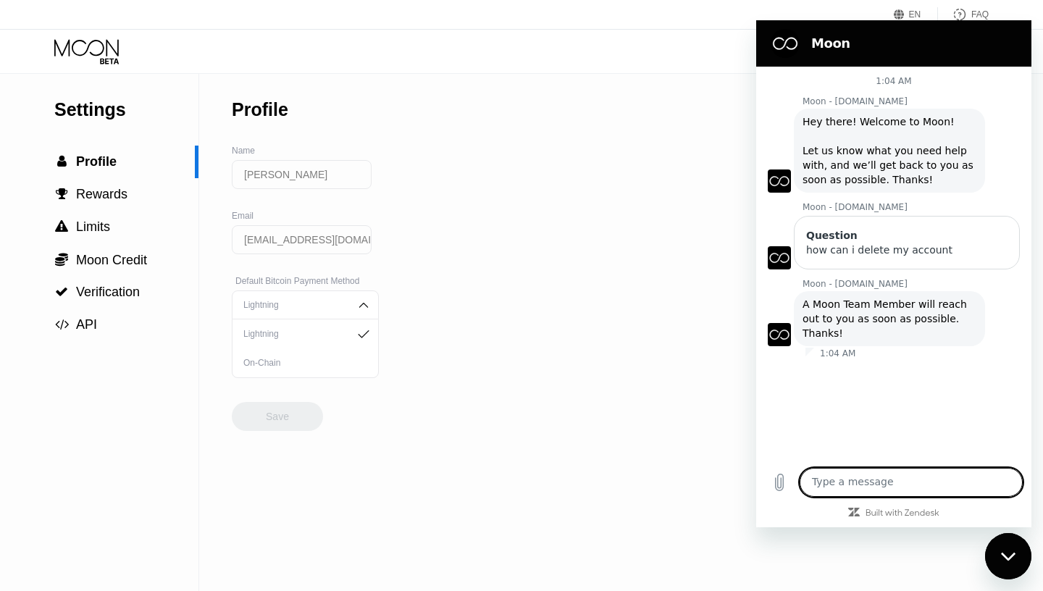
click at [929, 480] on textarea at bounding box center [911, 482] width 223 height 29
type textarea "hello"
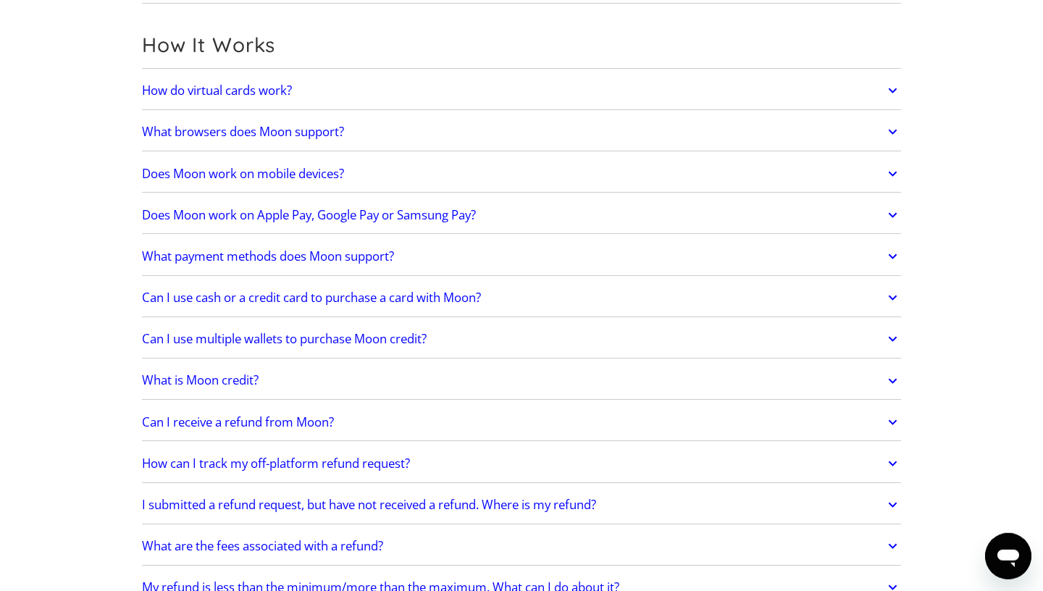
scroll to position [452, 0]
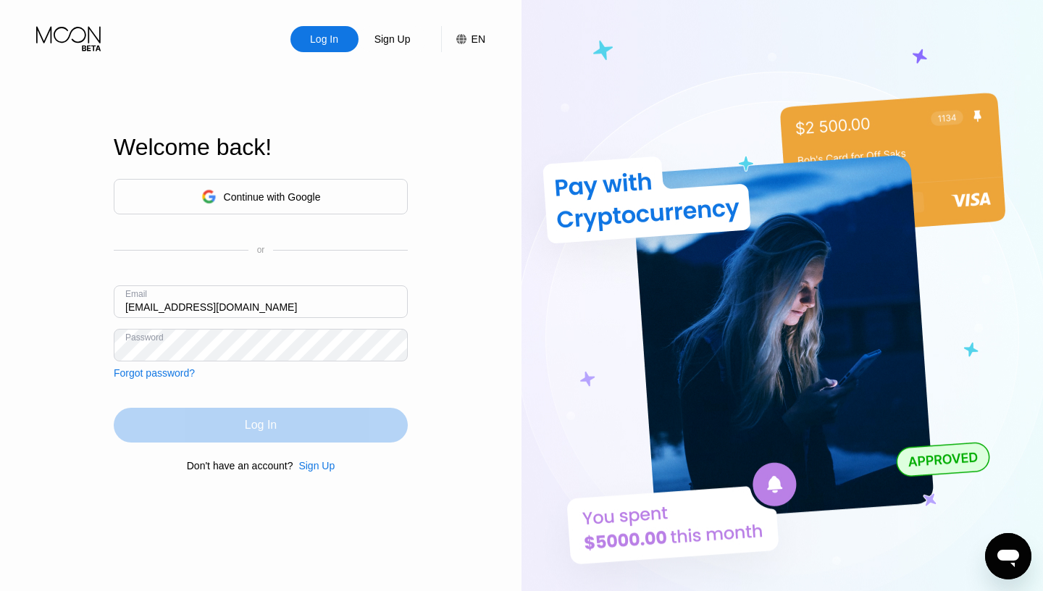
click at [281, 429] on div "Log In" at bounding box center [261, 425] width 294 height 35
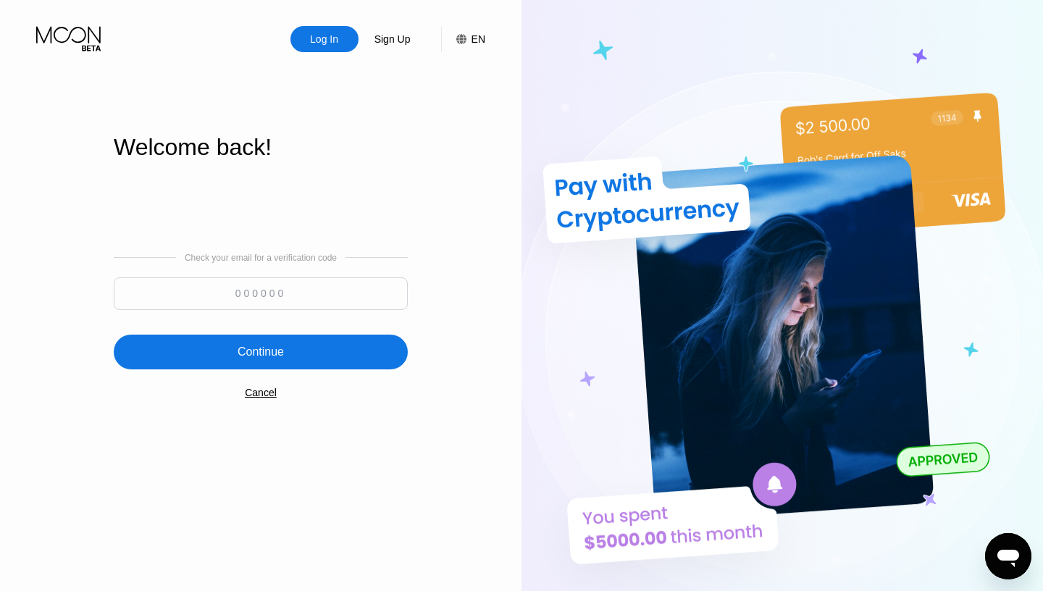
click at [260, 398] on div "Cancel" at bounding box center [261, 393] width 32 height 12
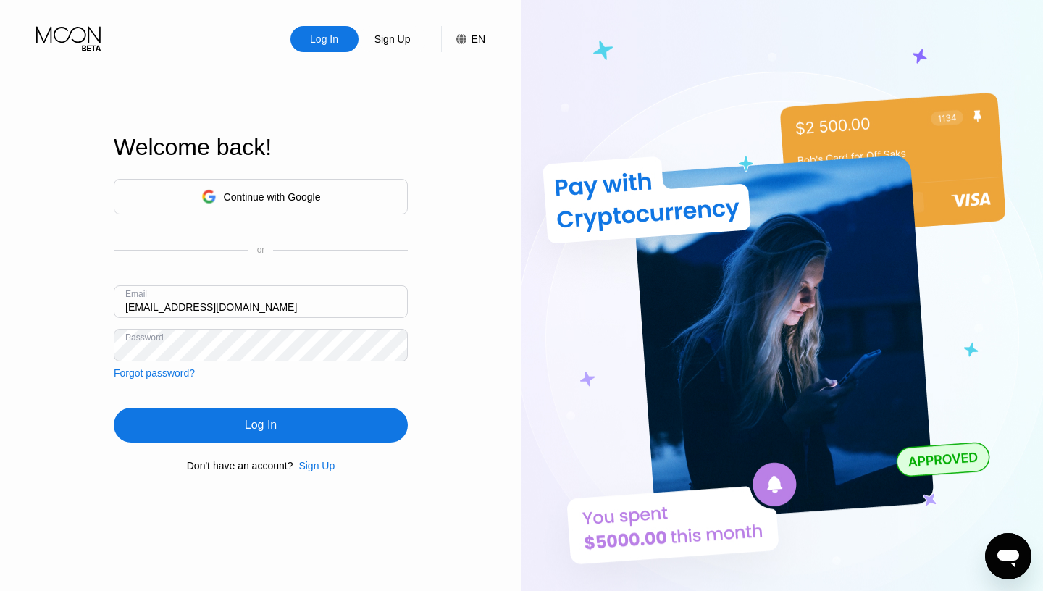
click at [293, 204] on div "Continue with Google" at bounding box center [261, 196] width 120 height 22
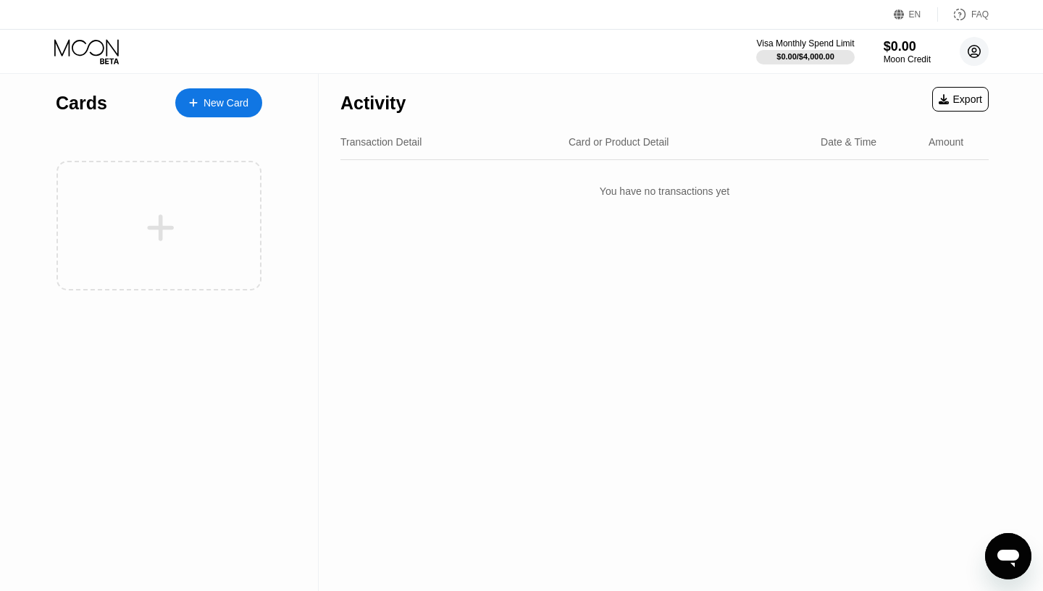
click at [975, 55] on circle at bounding box center [974, 51] width 29 height 29
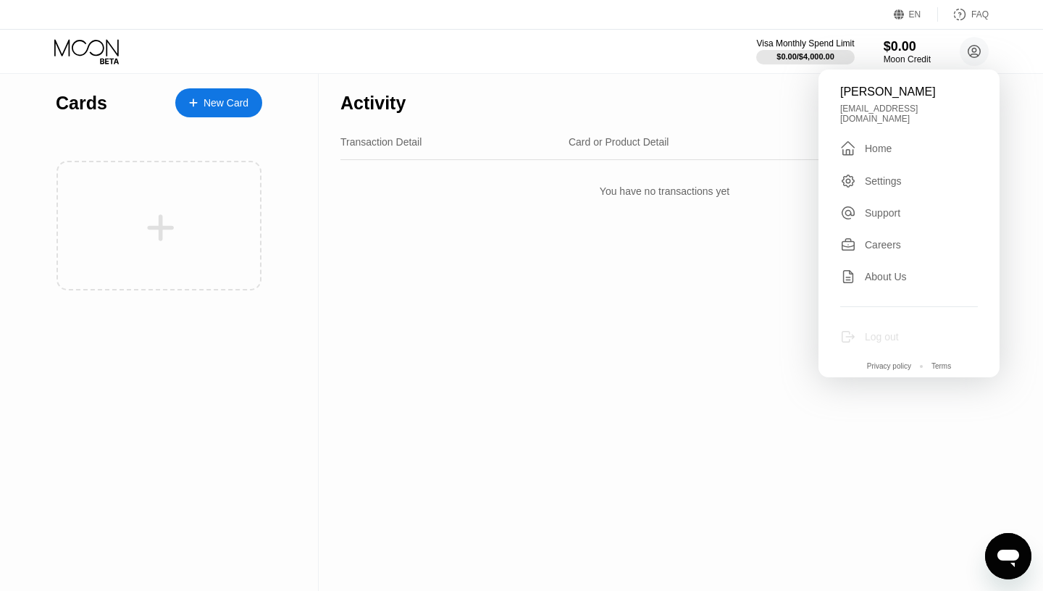
click at [886, 331] on div "Log out" at bounding box center [882, 337] width 34 height 12
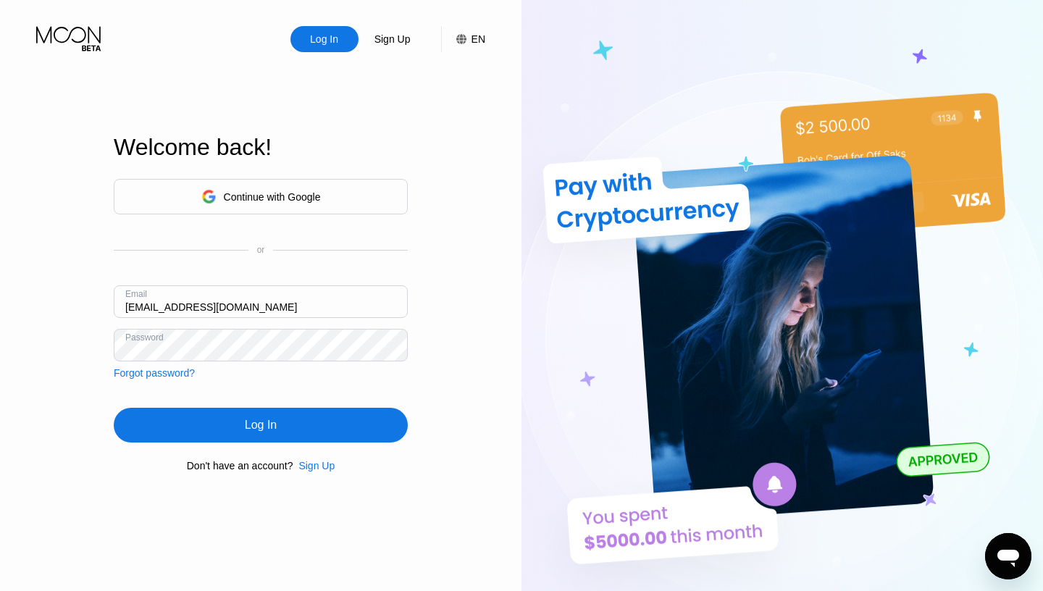
click at [339, 74] on div "Welcome back! Continue with Google or Email srw0471@gmail.com Password Forgot p…" at bounding box center [261, 303] width 294 height 650
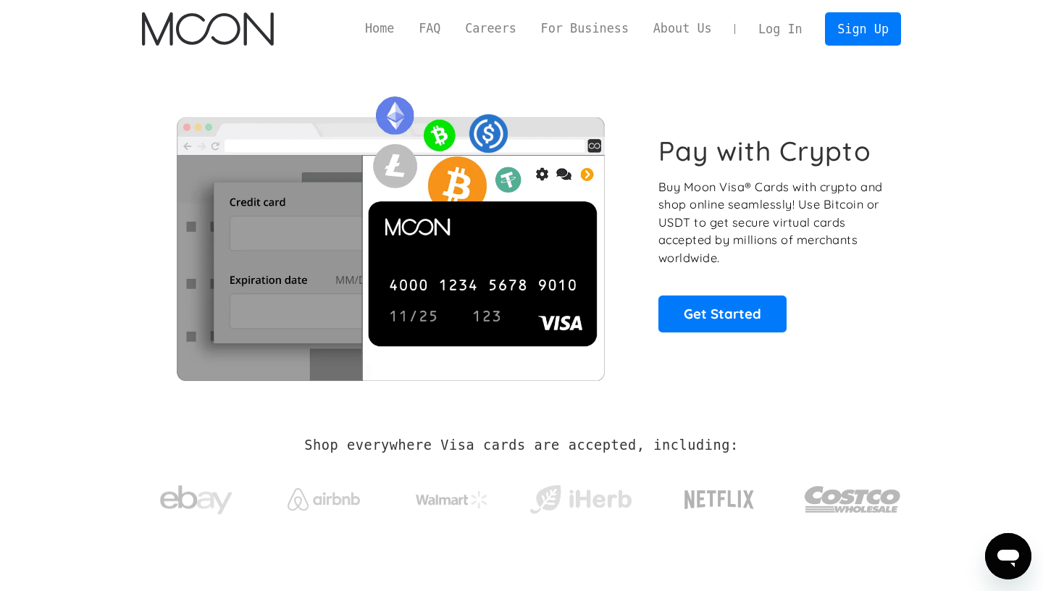
click at [786, 31] on link "Log In" at bounding box center [780, 29] width 68 height 32
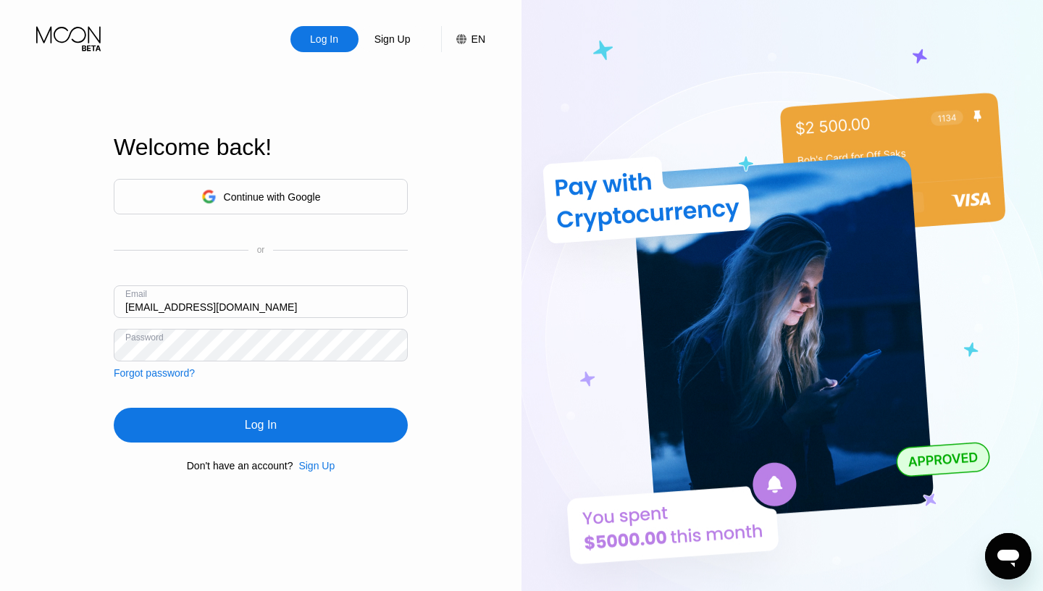
click at [317, 44] on div "Log In" at bounding box center [324, 39] width 31 height 14
click at [345, 204] on div "Continue with Google" at bounding box center [261, 196] width 294 height 35
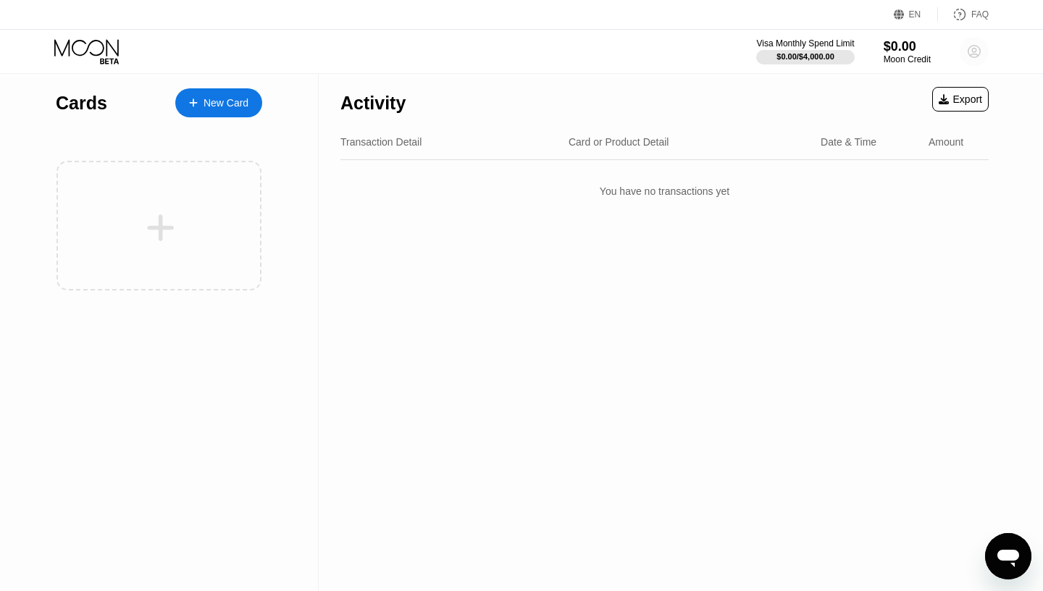
click at [974, 56] on circle at bounding box center [974, 51] width 29 height 29
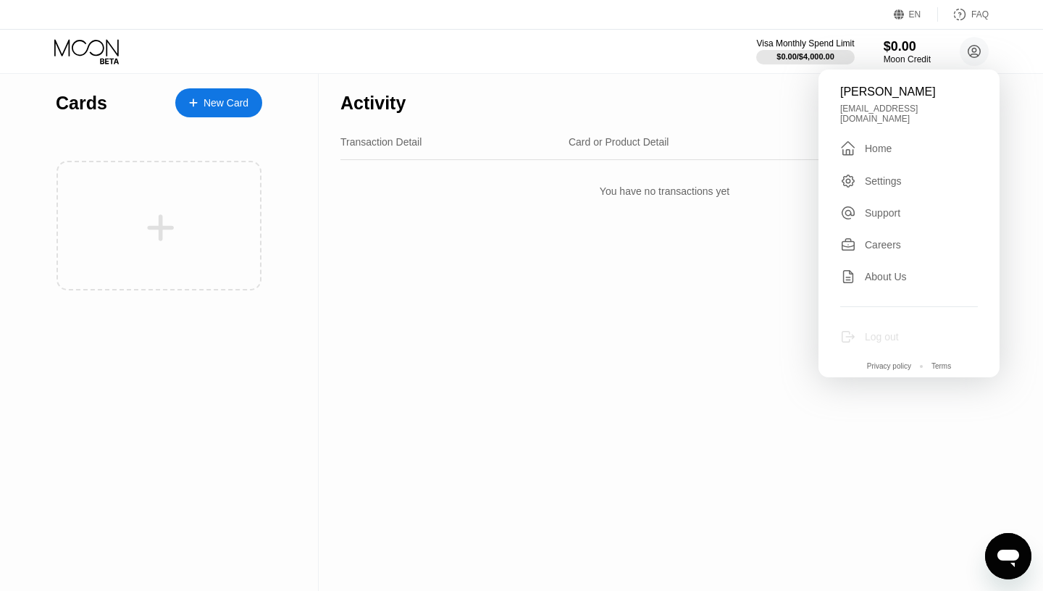
click at [860, 329] on div "Log out" at bounding box center [909, 337] width 138 height 16
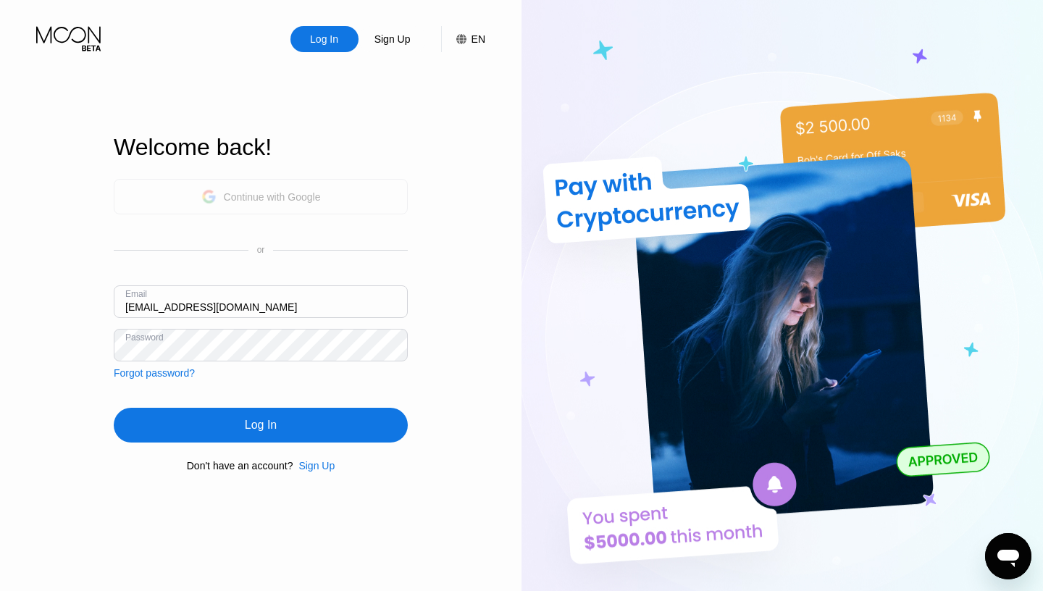
click at [338, 185] on div "Continue with Google" at bounding box center [261, 196] width 294 height 35
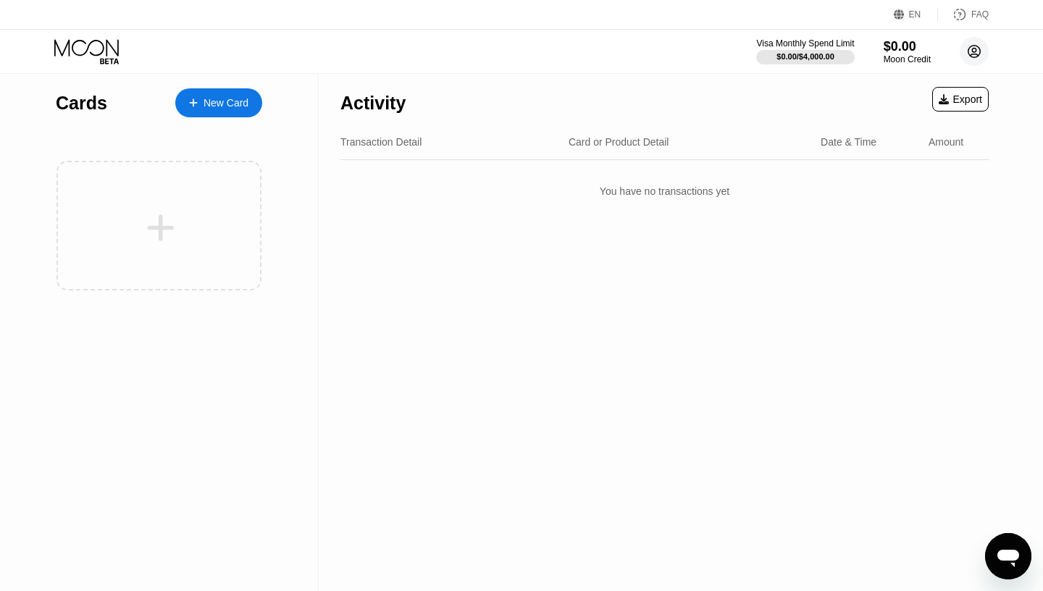
click at [974, 53] on icon at bounding box center [975, 52] width 8 height 8
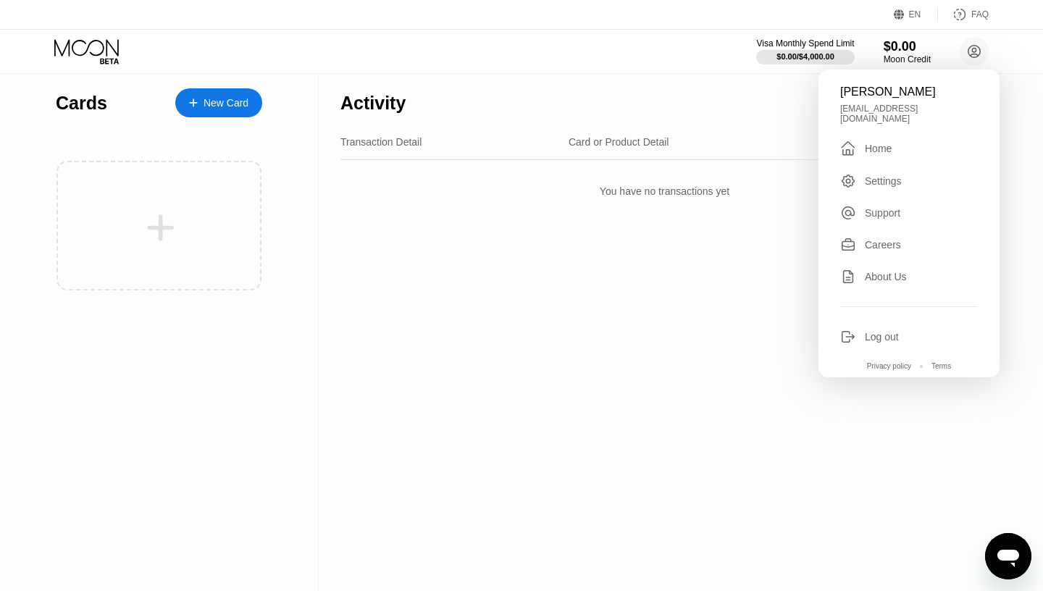
click at [868, 331] on div "Log out" at bounding box center [882, 337] width 34 height 12
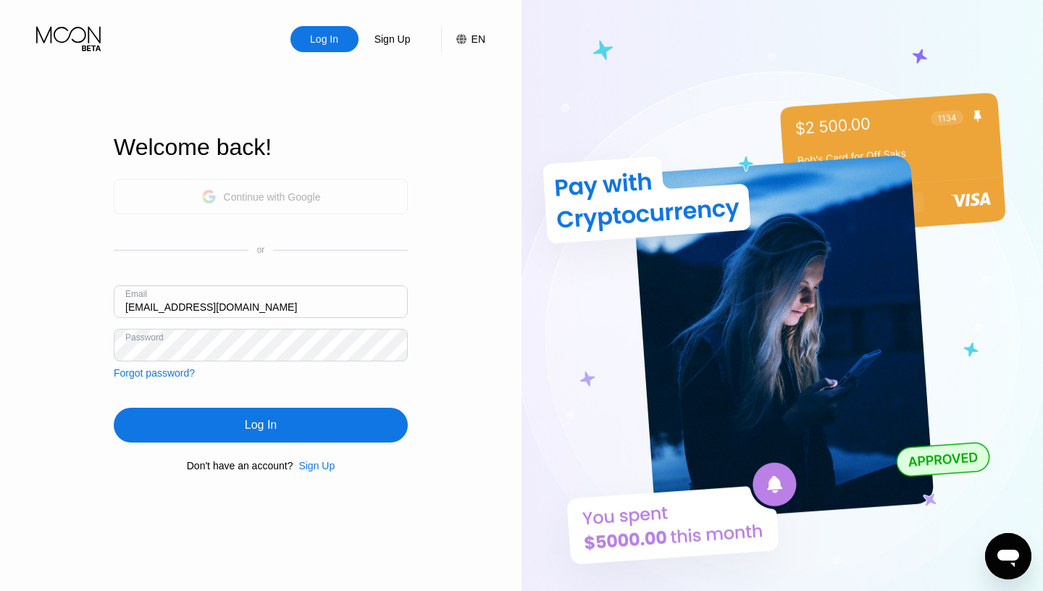
click at [172, 197] on div "Continue with Google" at bounding box center [261, 196] width 294 height 35
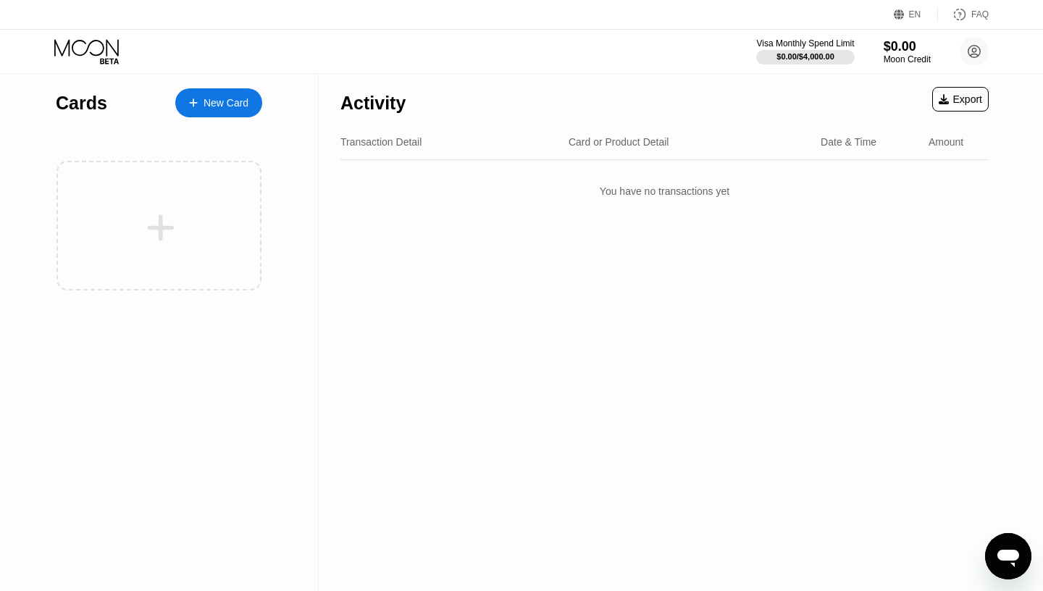
click at [974, 14] on div "FAQ" at bounding box center [979, 14] width 17 height 10
click at [976, 51] on icon at bounding box center [975, 52] width 8 height 8
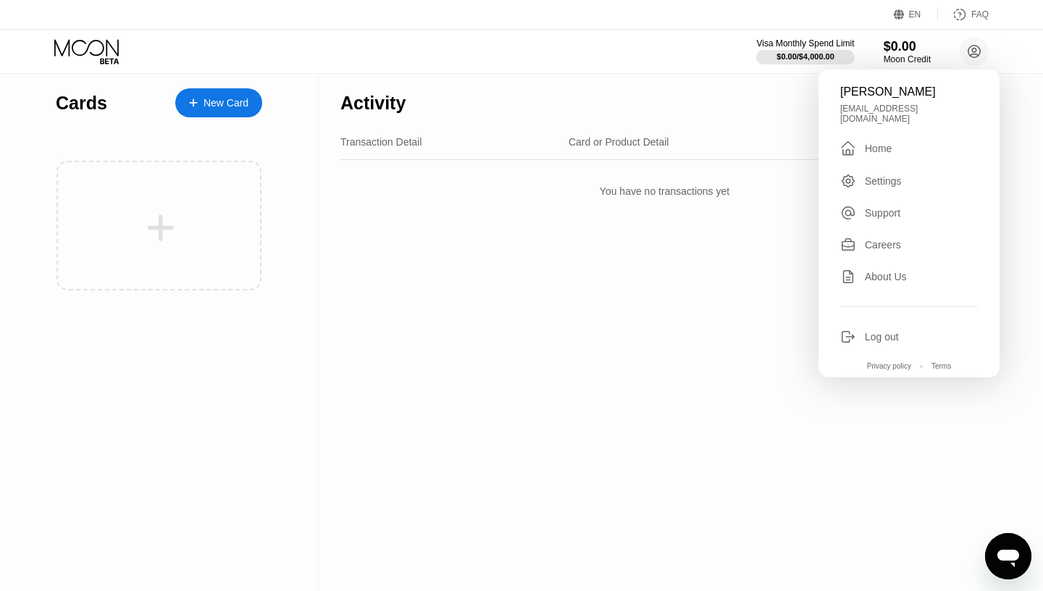
click at [883, 175] on div "Settings" at bounding box center [883, 181] width 37 height 12
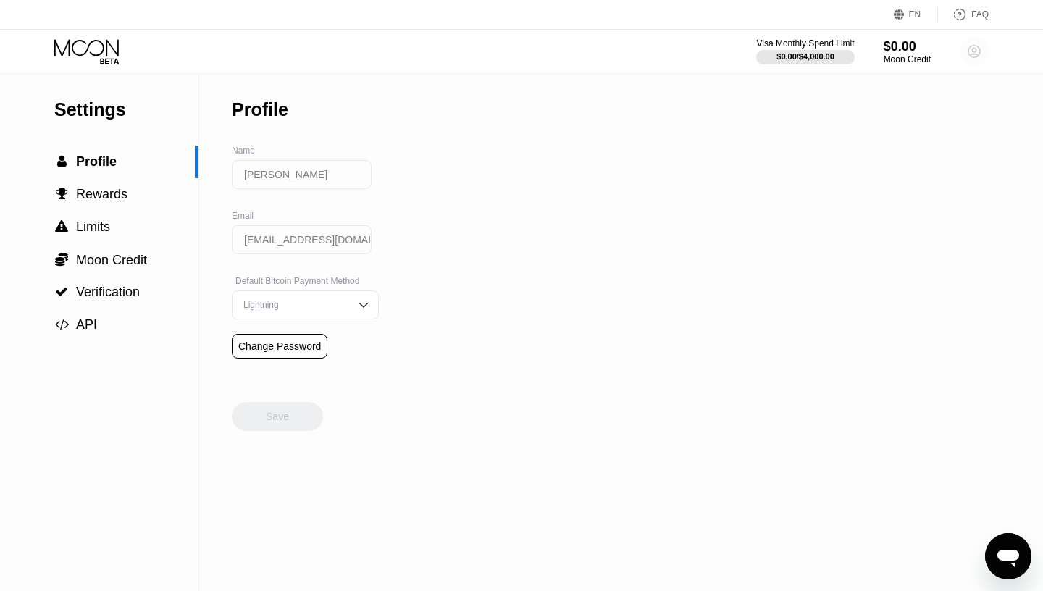
click at [984, 52] on circle at bounding box center [974, 51] width 29 height 29
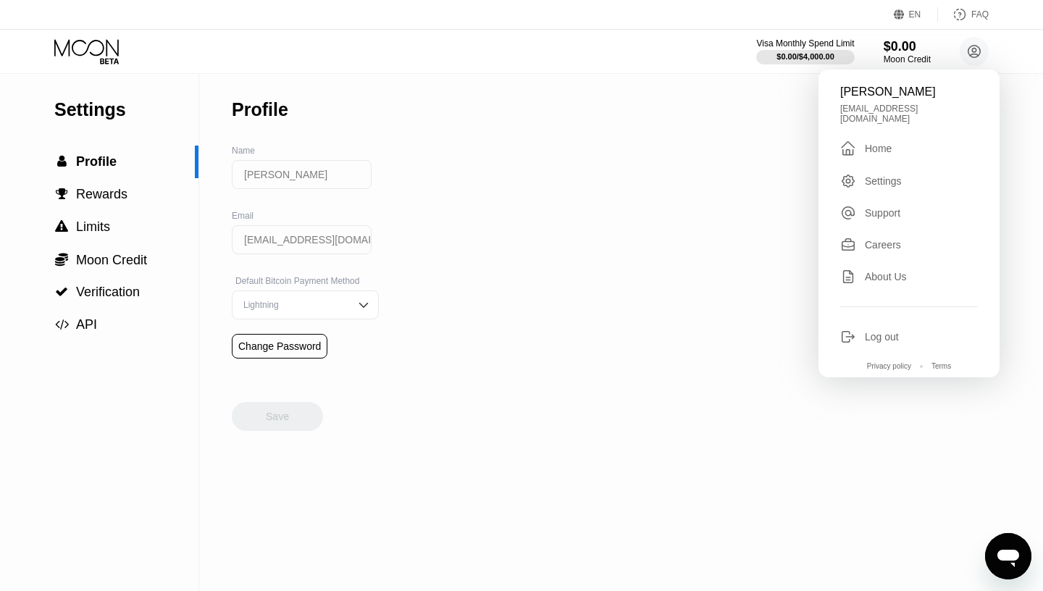
click at [887, 315] on div "Bonnie Bracken brackenbonnie12@gmail.com  Home Settings Support Careers About …" at bounding box center [909, 224] width 181 height 308
click at [887, 331] on div "Log out" at bounding box center [882, 337] width 34 height 12
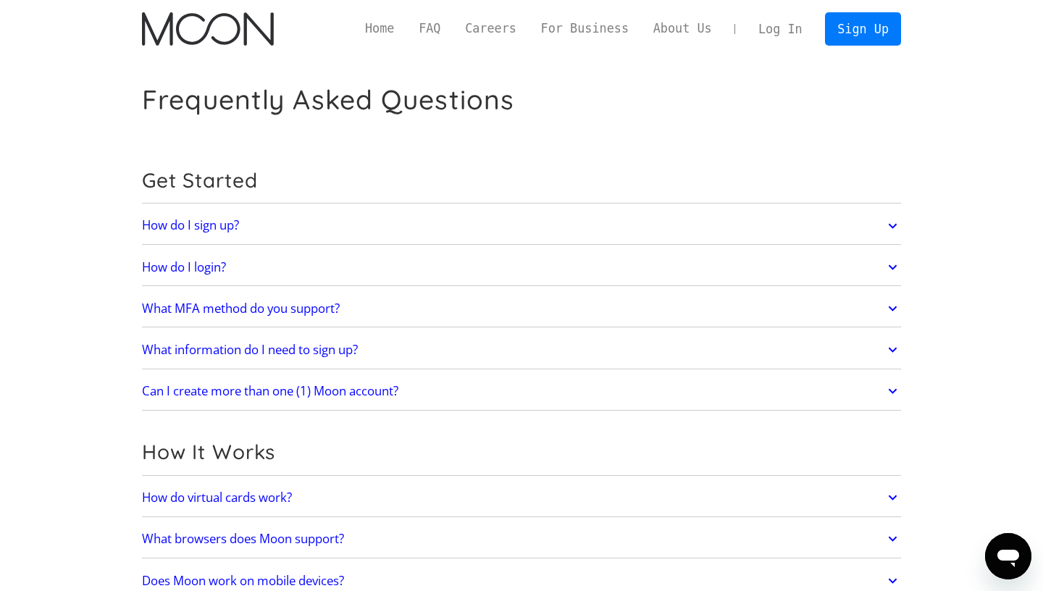
click at [244, 398] on h2 "Can I create more than one (1) Moon account?" at bounding box center [270, 391] width 256 height 14
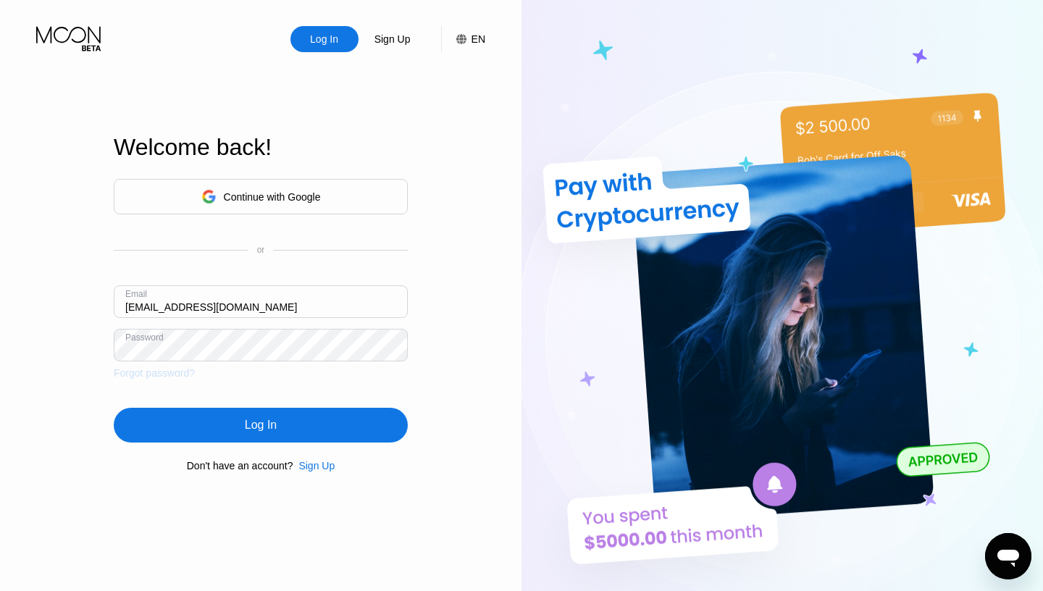
click at [146, 378] on div "Forgot password?" at bounding box center [154, 373] width 81 height 12
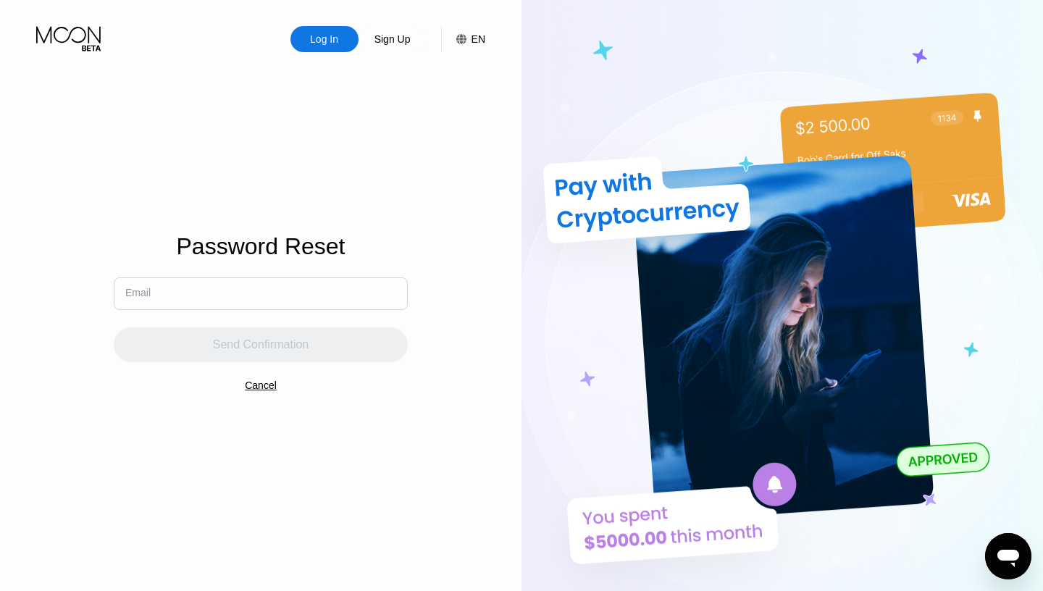
click at [214, 310] on div "Send Confirmation" at bounding box center [261, 336] width 294 height 52
click at [216, 298] on input "text" at bounding box center [261, 293] width 294 height 33
paste input "[EMAIL_ADDRESS][DOMAIN_NAME]"
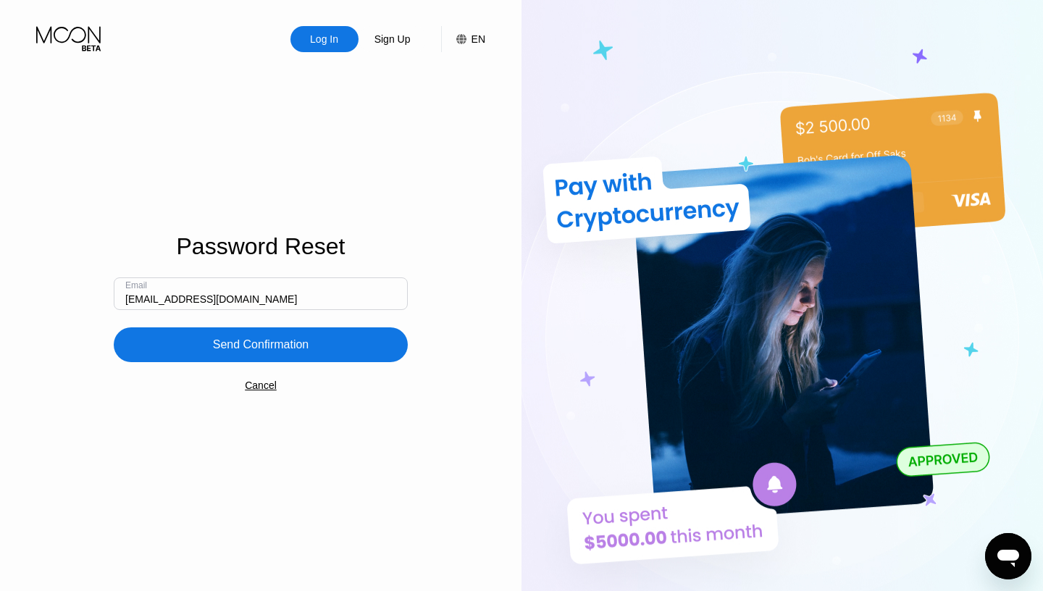
type input "[EMAIL_ADDRESS][DOMAIN_NAME]"
click at [267, 349] on div "Send Confirmation" at bounding box center [261, 345] width 96 height 14
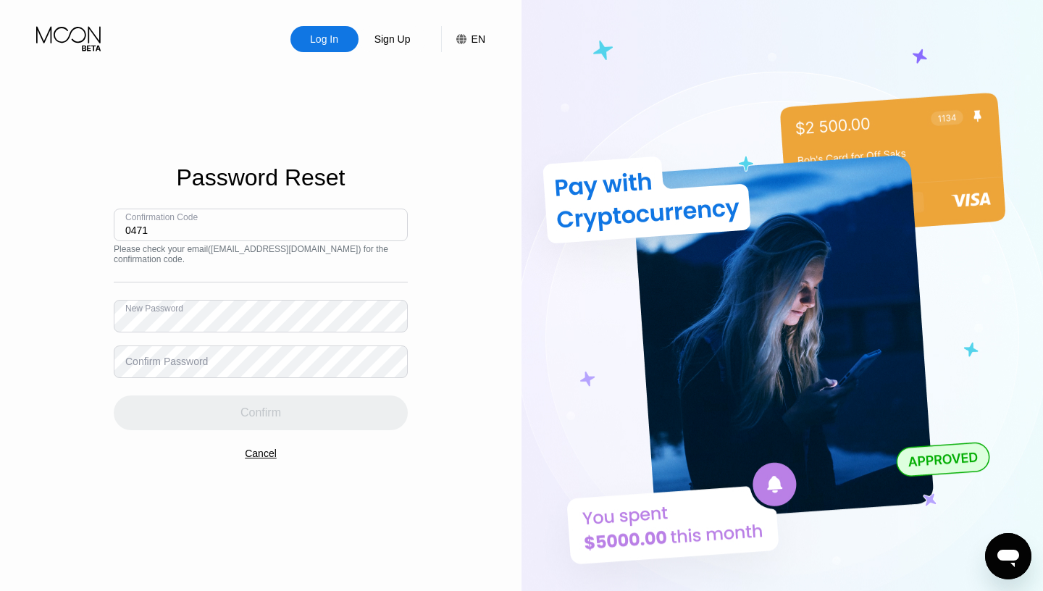
click at [293, 235] on input "0471" at bounding box center [261, 225] width 294 height 33
click at [469, 264] on div "Log In Sign Up EN Language Select an item Save Password Reset Confirmation Code…" at bounding box center [261, 325] width 522 height 650
click at [285, 241] on input "0471" at bounding box center [261, 225] width 294 height 33
paste input "215189"
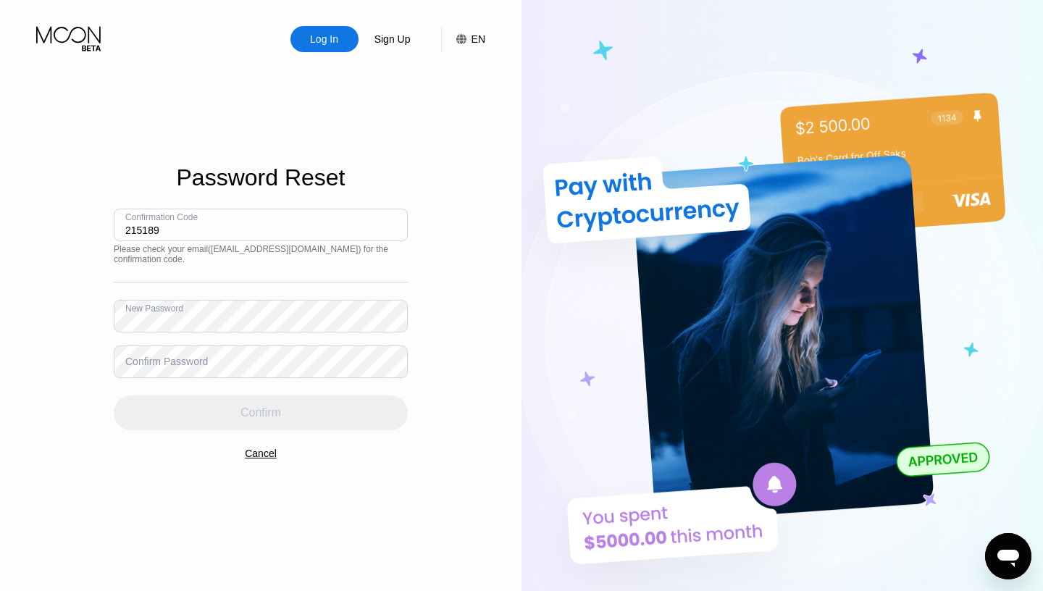
type input "215189"
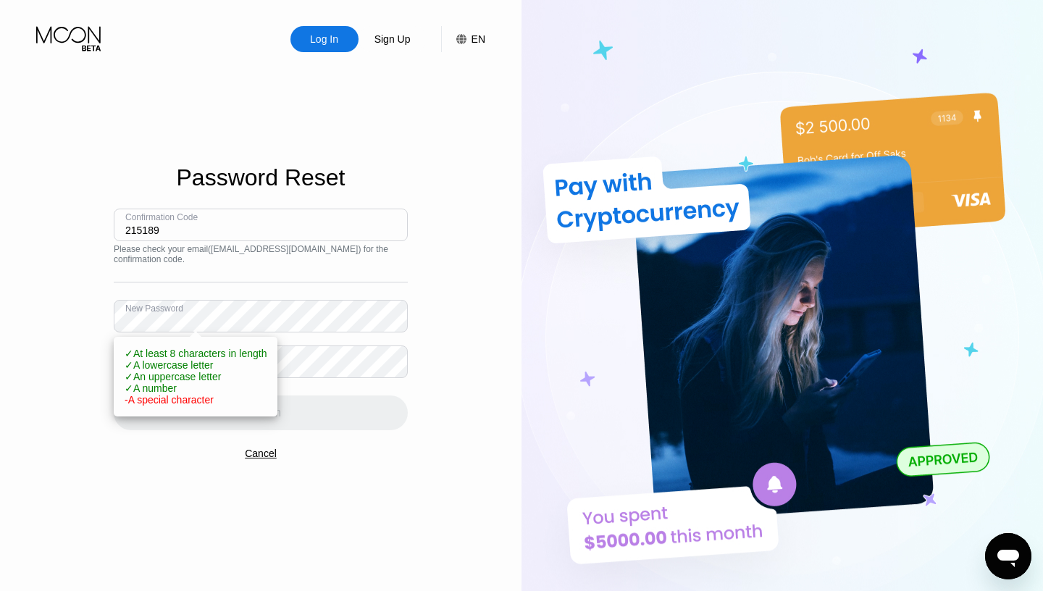
click at [479, 399] on div "Log In Sign Up EN Language Select an item Save Password Reset Confirmation Code…" at bounding box center [261, 325] width 522 height 650
click at [450, 388] on div "Log In Sign Up EN Language Select an item Save Password Reset Confirmation Code…" at bounding box center [261, 325] width 522 height 650
click at [245, 371] on div "✓ At least 8 characters in length ✓ A lowercase letter ✓ An uppercase letter ✓ …" at bounding box center [196, 377] width 142 height 58
click at [304, 412] on div "Confirm" at bounding box center [261, 404] width 294 height 52
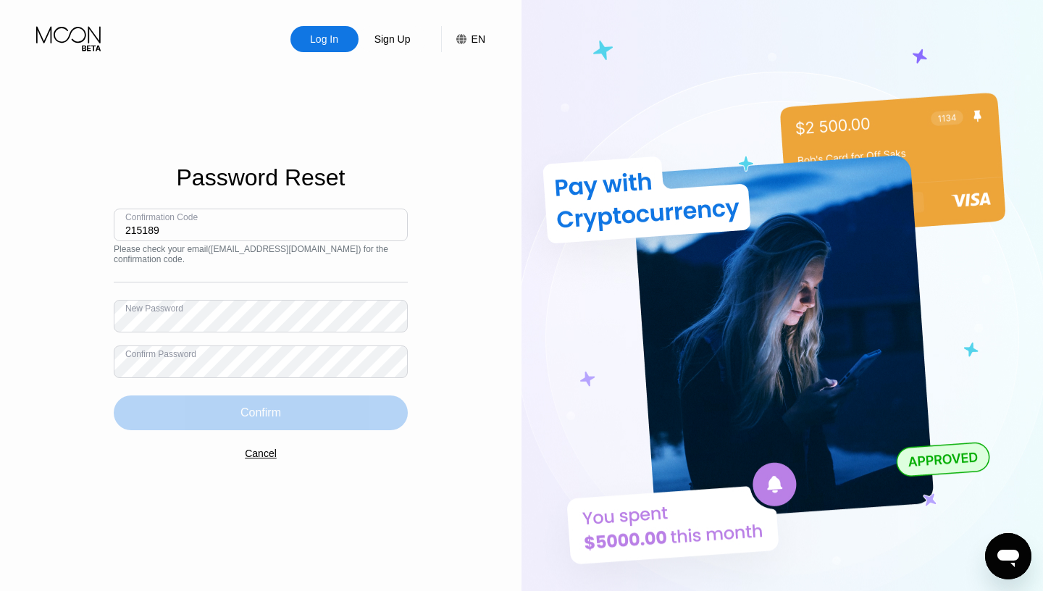
click at [305, 406] on div "Confirm" at bounding box center [261, 413] width 294 height 35
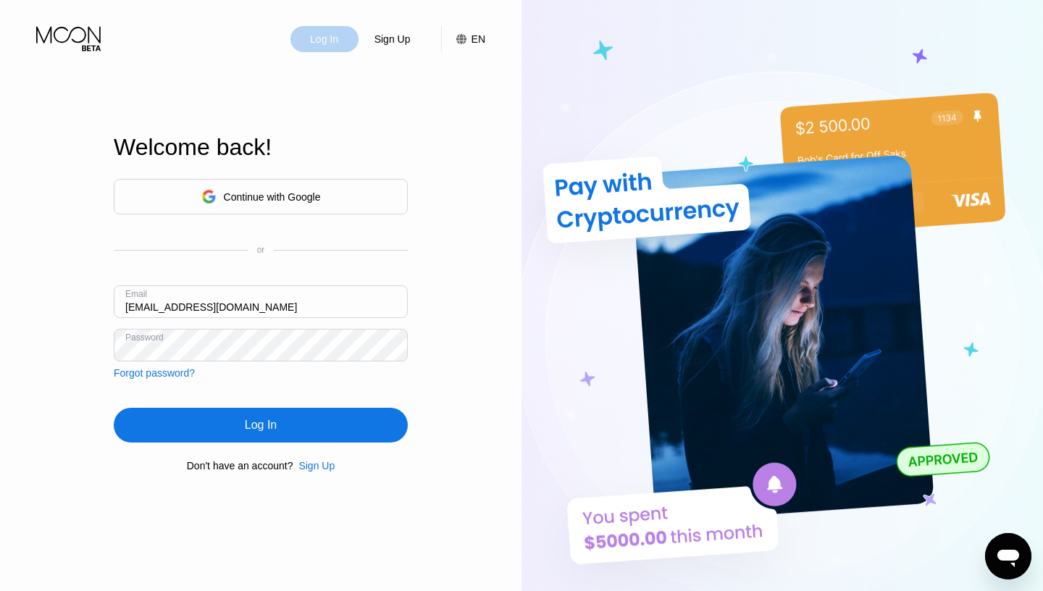
click at [311, 41] on div "Log In" at bounding box center [324, 39] width 31 height 14
click at [276, 282] on div "Continue with Google or Email srw0471@gmail.com Password Forgot password?" at bounding box center [261, 279] width 294 height 200
click at [276, 291] on input "srw0471@gmail.com" at bounding box center [261, 301] width 294 height 33
click at [275, 310] on input "srw0471@gmail.com" at bounding box center [261, 301] width 294 height 33
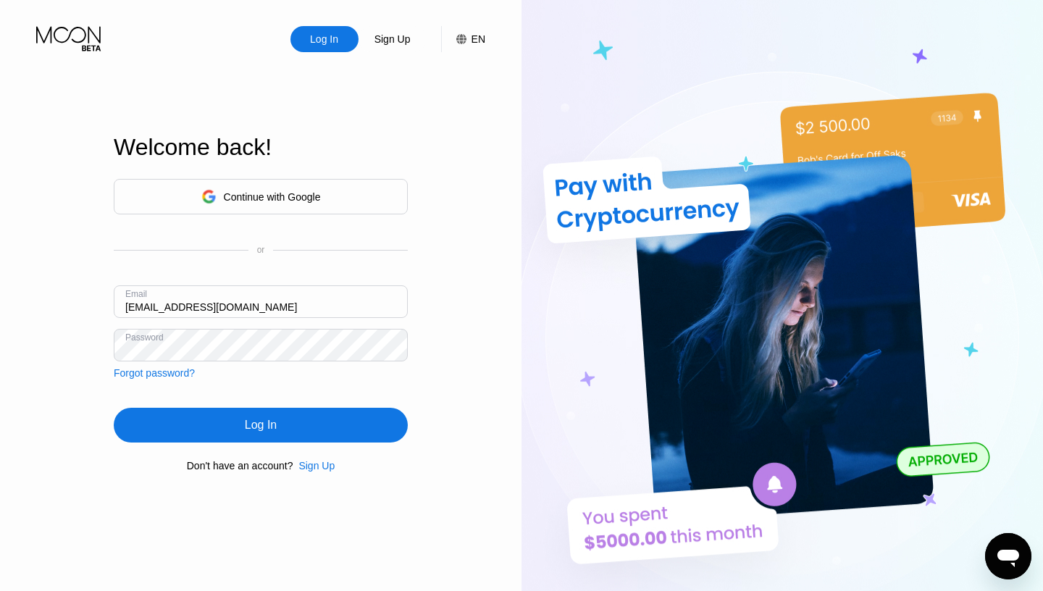
click at [275, 310] on input "srw0471@gmail.com" at bounding box center [261, 301] width 294 height 33
paste input "brazilbonnie2"
type input "[EMAIL_ADDRESS][DOMAIN_NAME]"
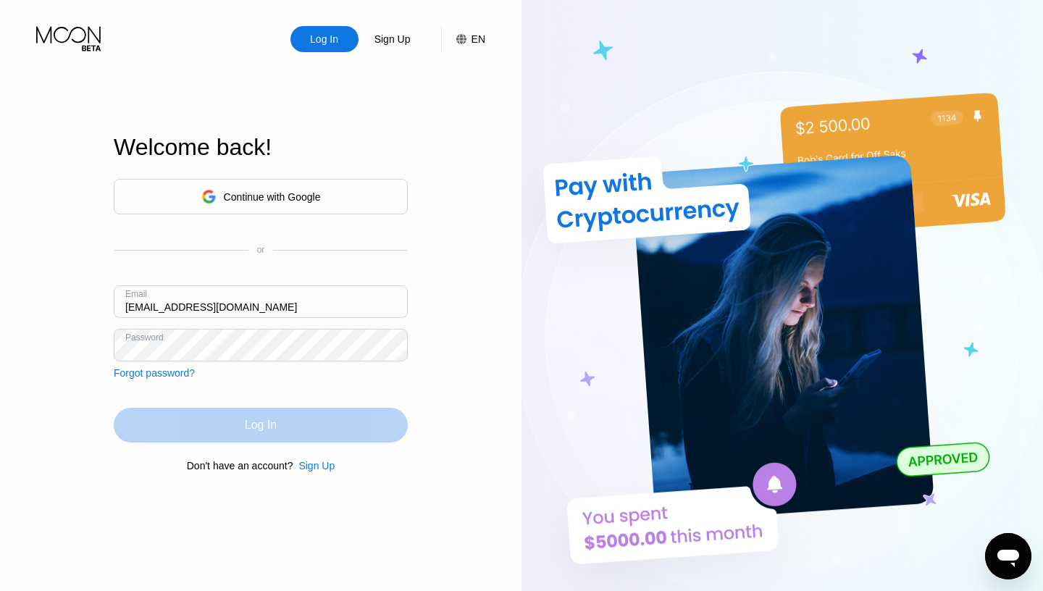
click at [309, 428] on div "Log In" at bounding box center [261, 425] width 294 height 35
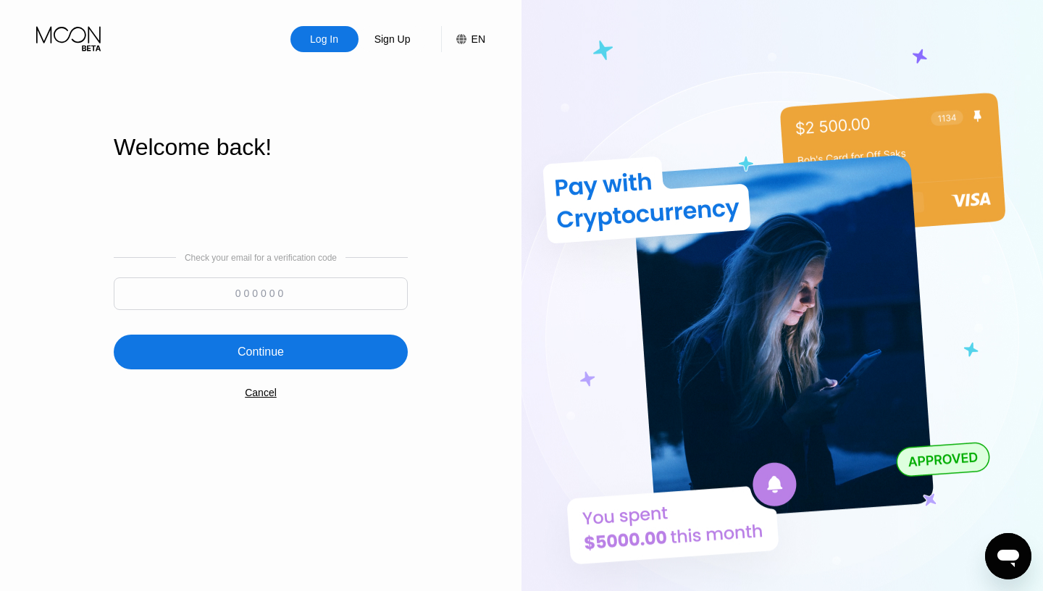
click at [359, 285] on input at bounding box center [261, 293] width 294 height 33
paste input "409798"
type input "409798"
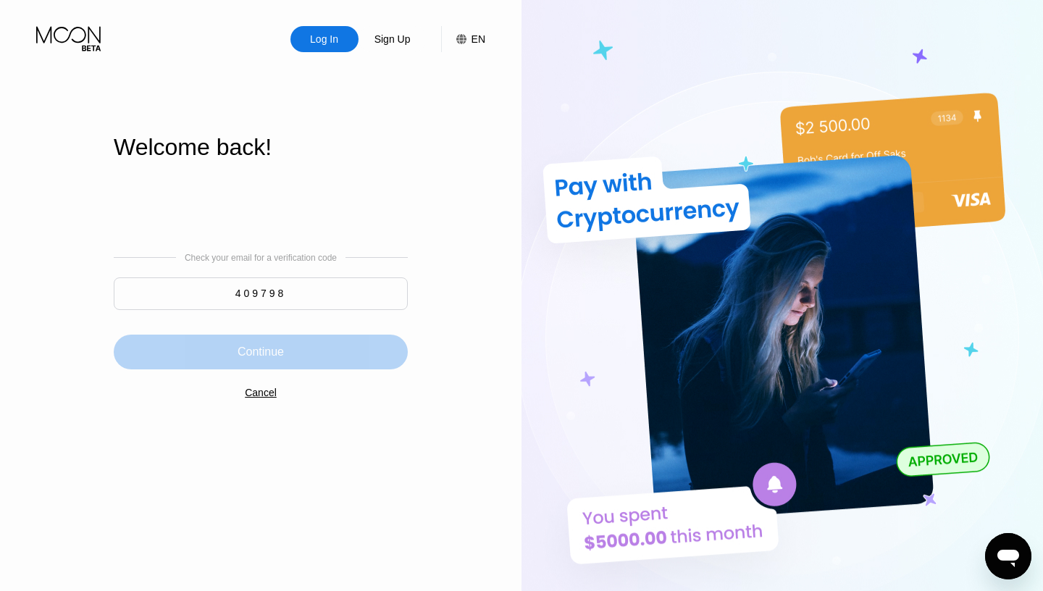
click at [329, 348] on div "Continue" at bounding box center [261, 352] width 294 height 35
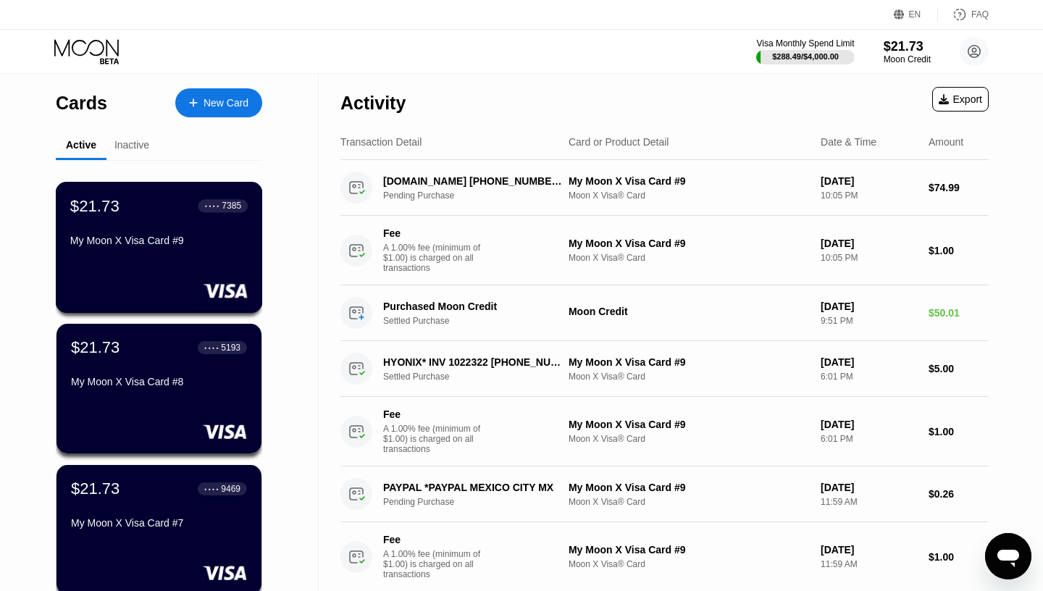
click at [138, 272] on div "$21.73 ● ● ● ● 7385 My Moon X Visa Card #9" at bounding box center [159, 247] width 207 height 131
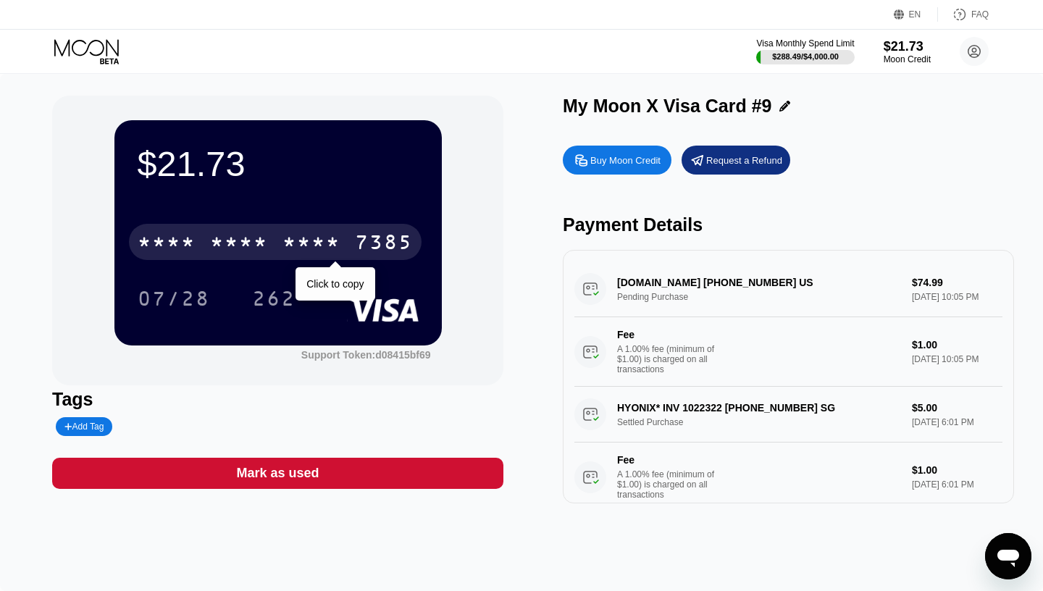
click at [356, 248] on div "7385" at bounding box center [384, 244] width 58 height 23
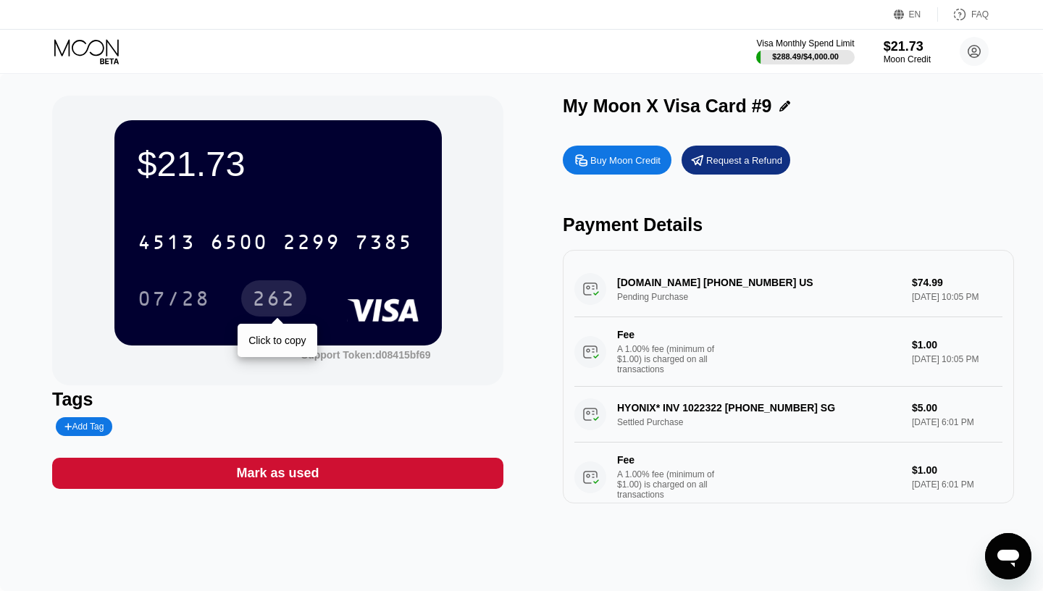
click at [275, 298] on div "262" at bounding box center [273, 300] width 43 height 23
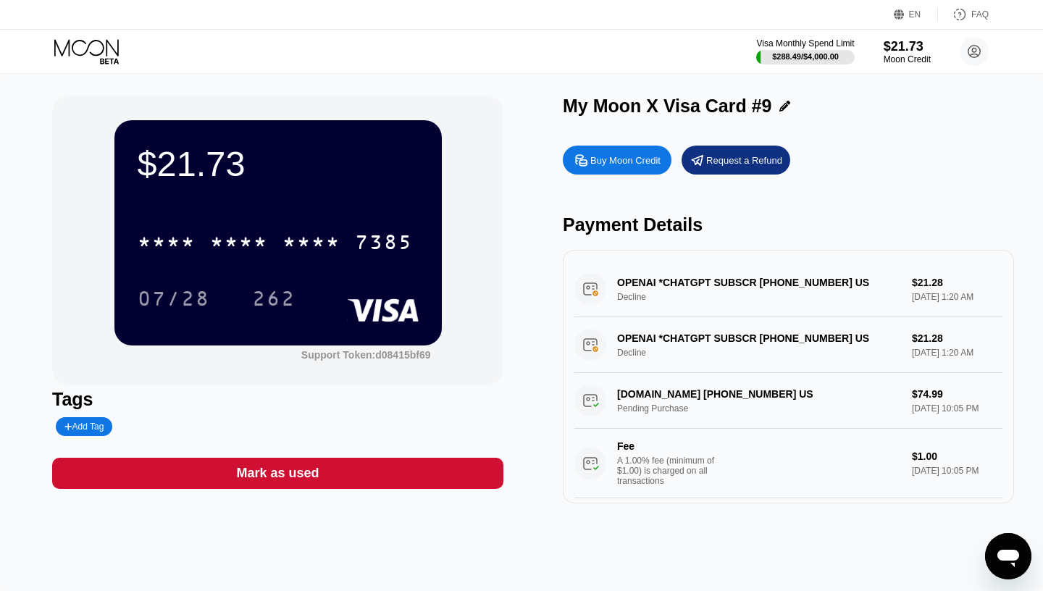
click at [398, 211] on div "$21.73 * * * * * * * * * * * * 7385 07/28 262" at bounding box center [277, 232] width 327 height 225
click at [643, 163] on div "Buy Moon Credit" at bounding box center [625, 160] width 70 height 12
type input "0"
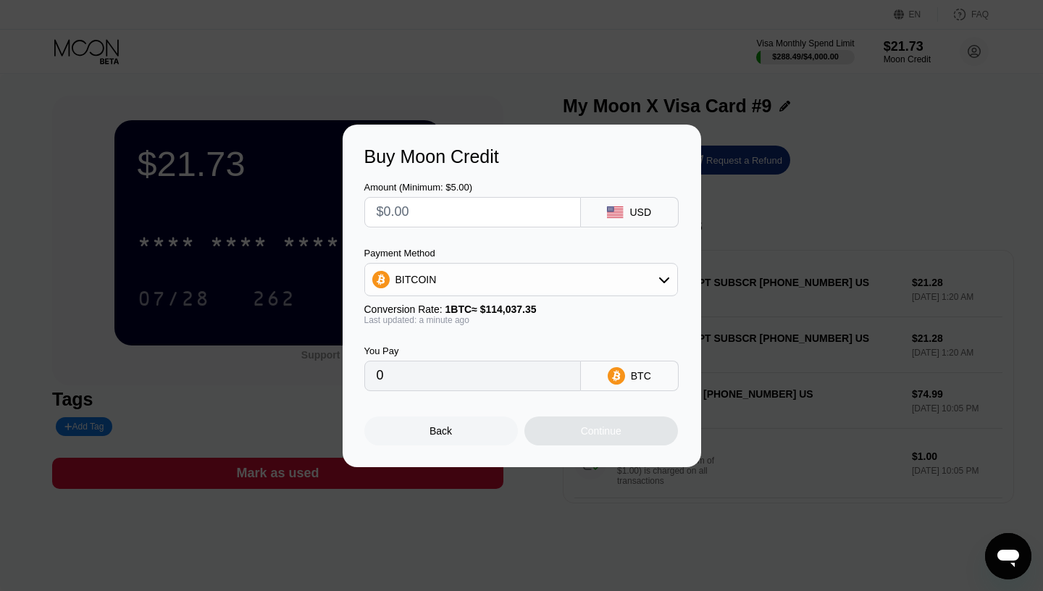
click at [511, 216] on input "text" at bounding box center [473, 212] width 192 height 29
type input "$5"
type input "0.00004385"
type input "$50"
type input "0.00043846"
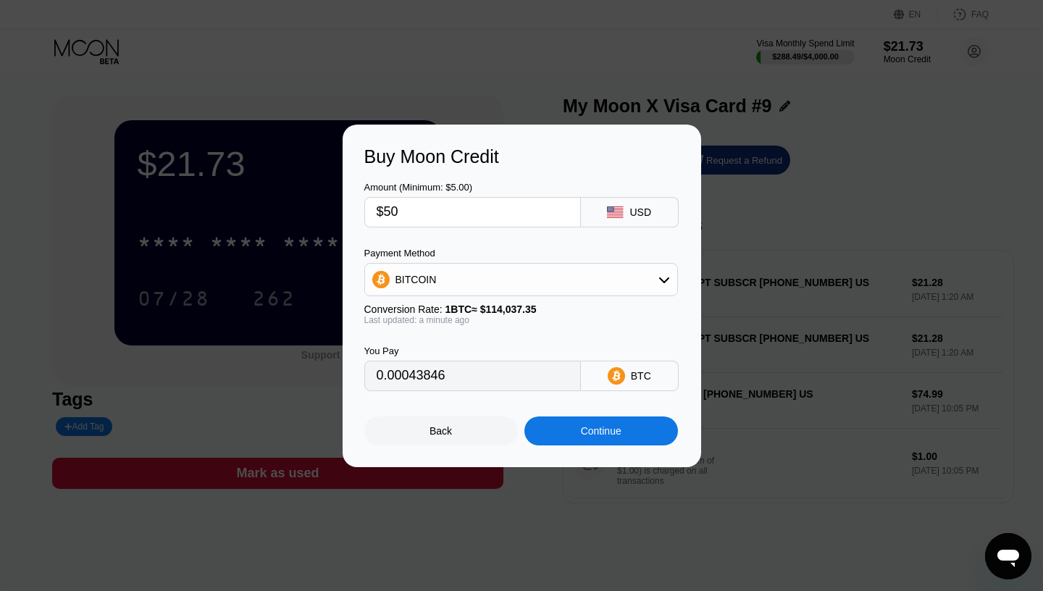
type input "$50"
click at [603, 433] on div "Continue" at bounding box center [601, 431] width 41 height 12
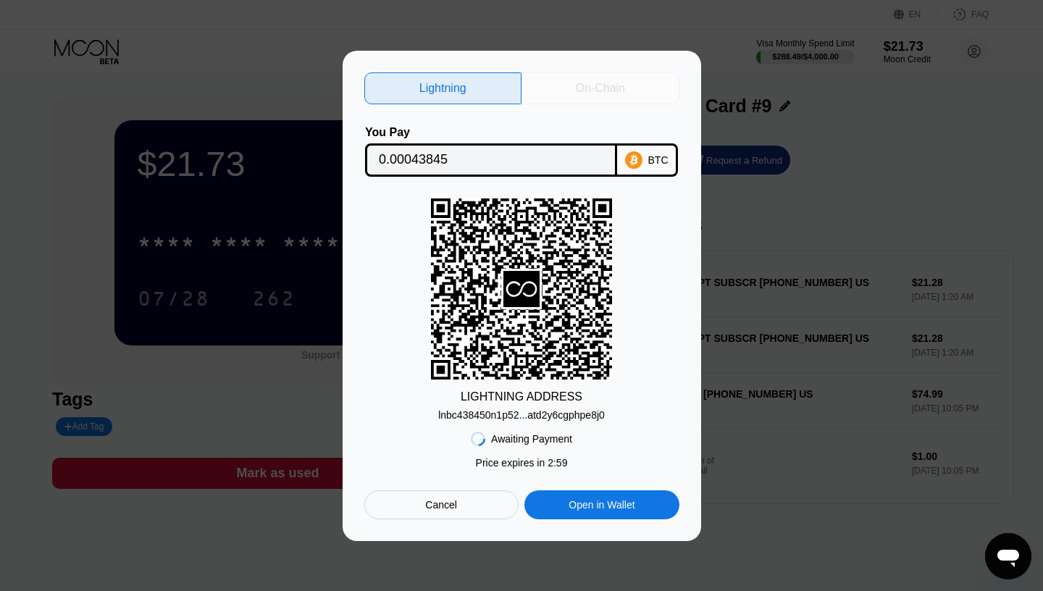
click at [562, 93] on div "On-Chain" at bounding box center [601, 88] width 158 height 32
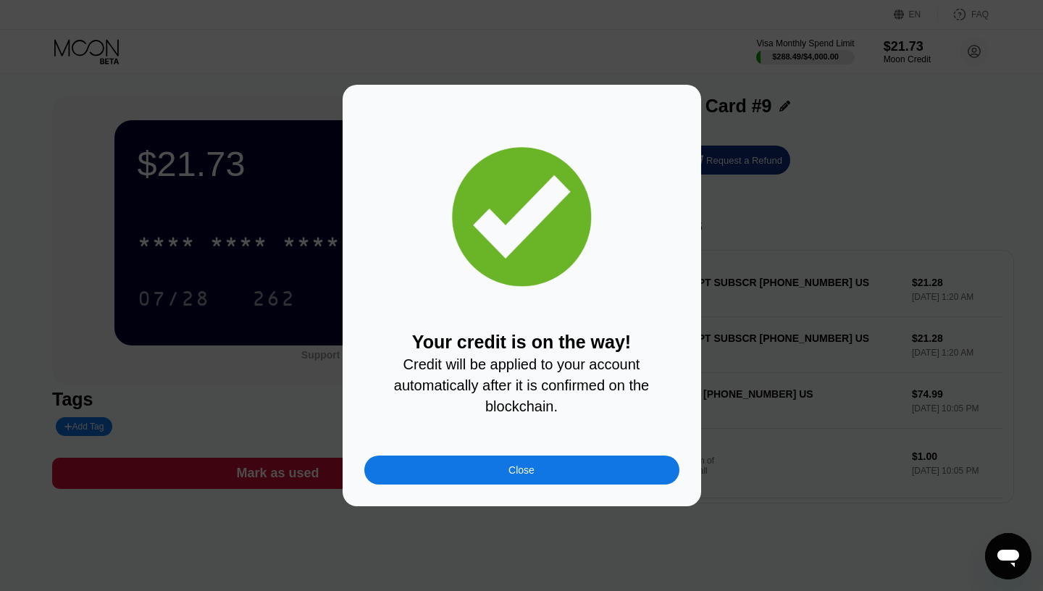
click at [577, 471] on div "Close" at bounding box center [521, 470] width 315 height 29
